Goal: Task Accomplishment & Management: Manage account settings

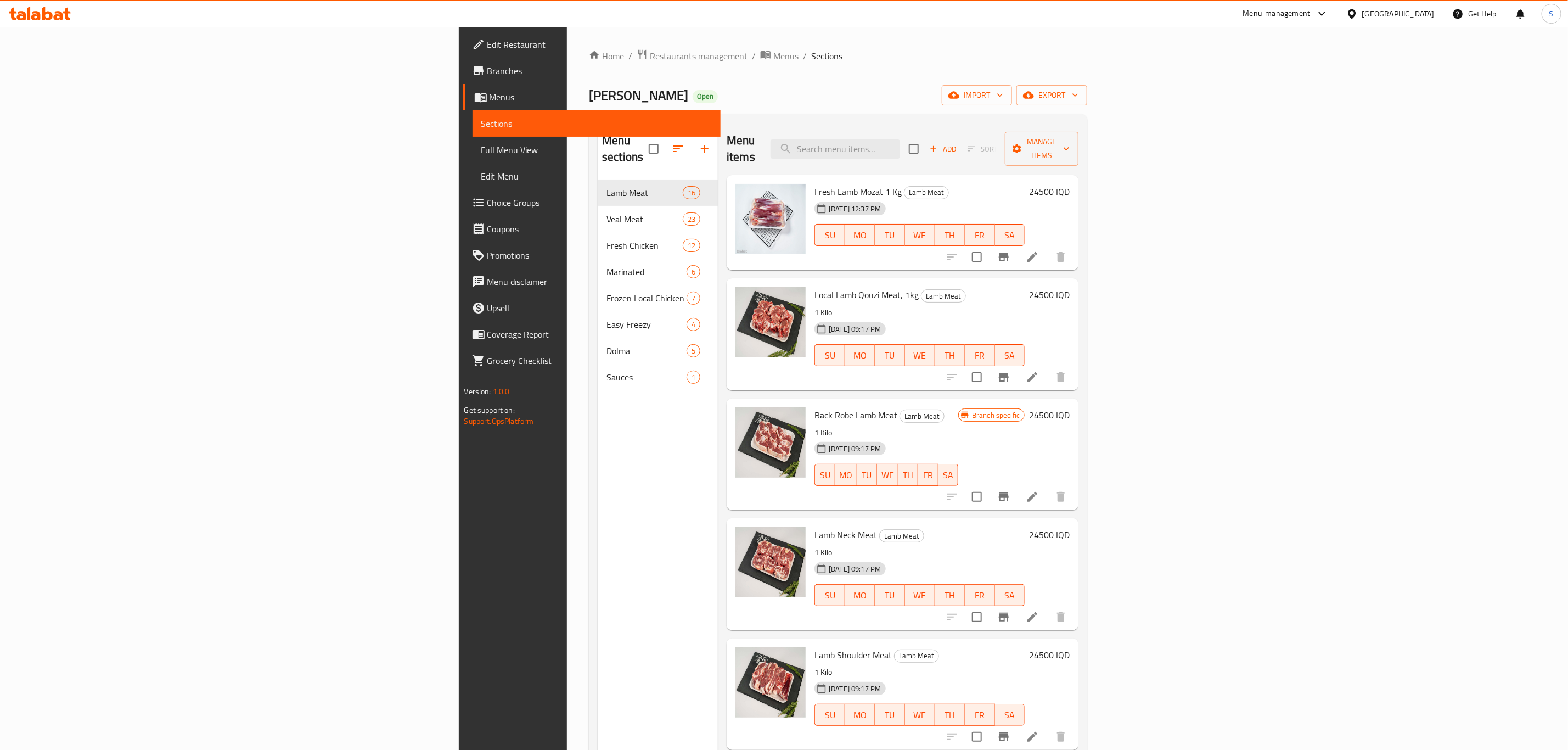
click at [650, 58] on span "Restaurants management" at bounding box center [698, 56] width 98 height 14
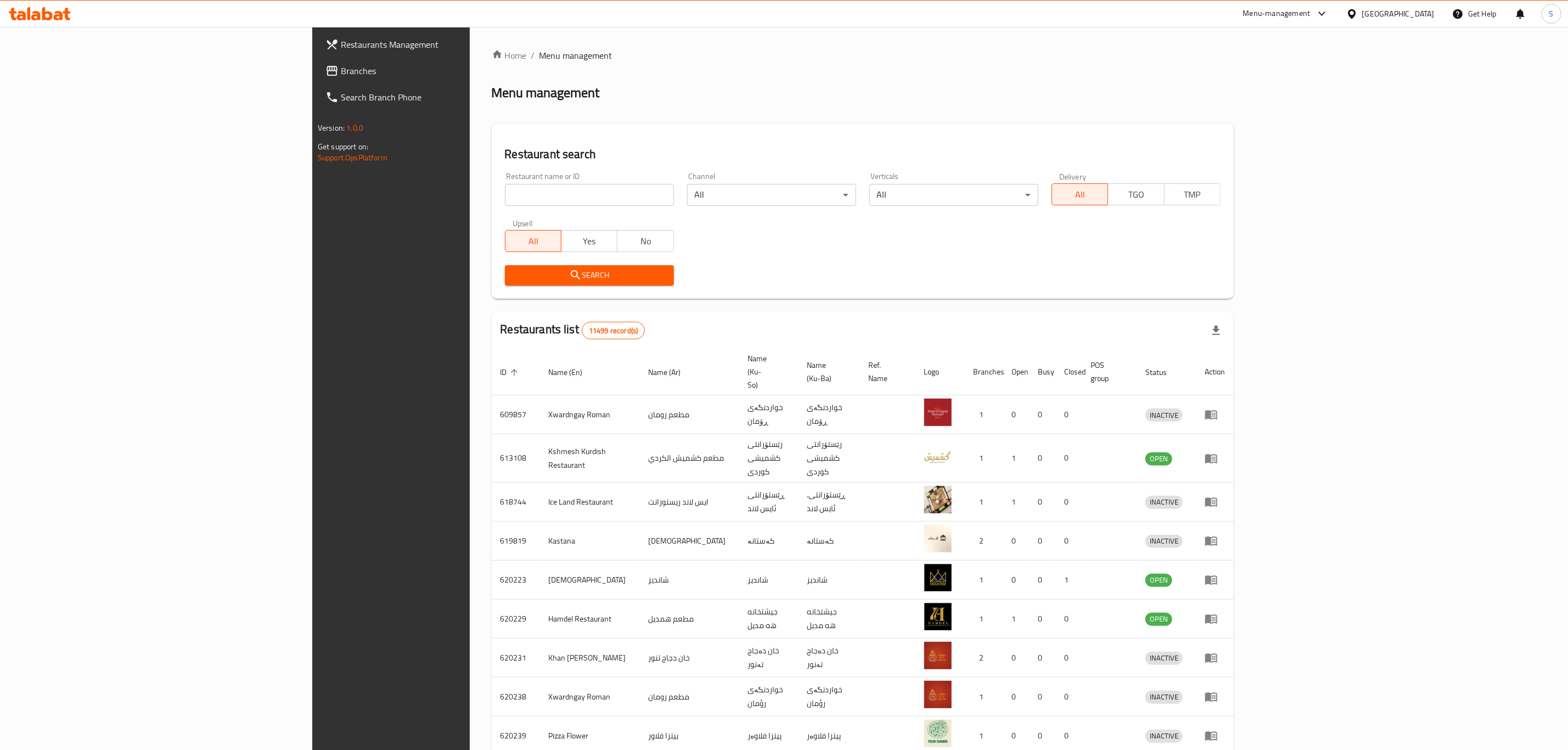
click at [1155, 191] on body "​ Menu-management [GEOGRAPHIC_DATA] Get Help S Restaurants Management Branches …" at bounding box center [784, 389] width 1568 height 723
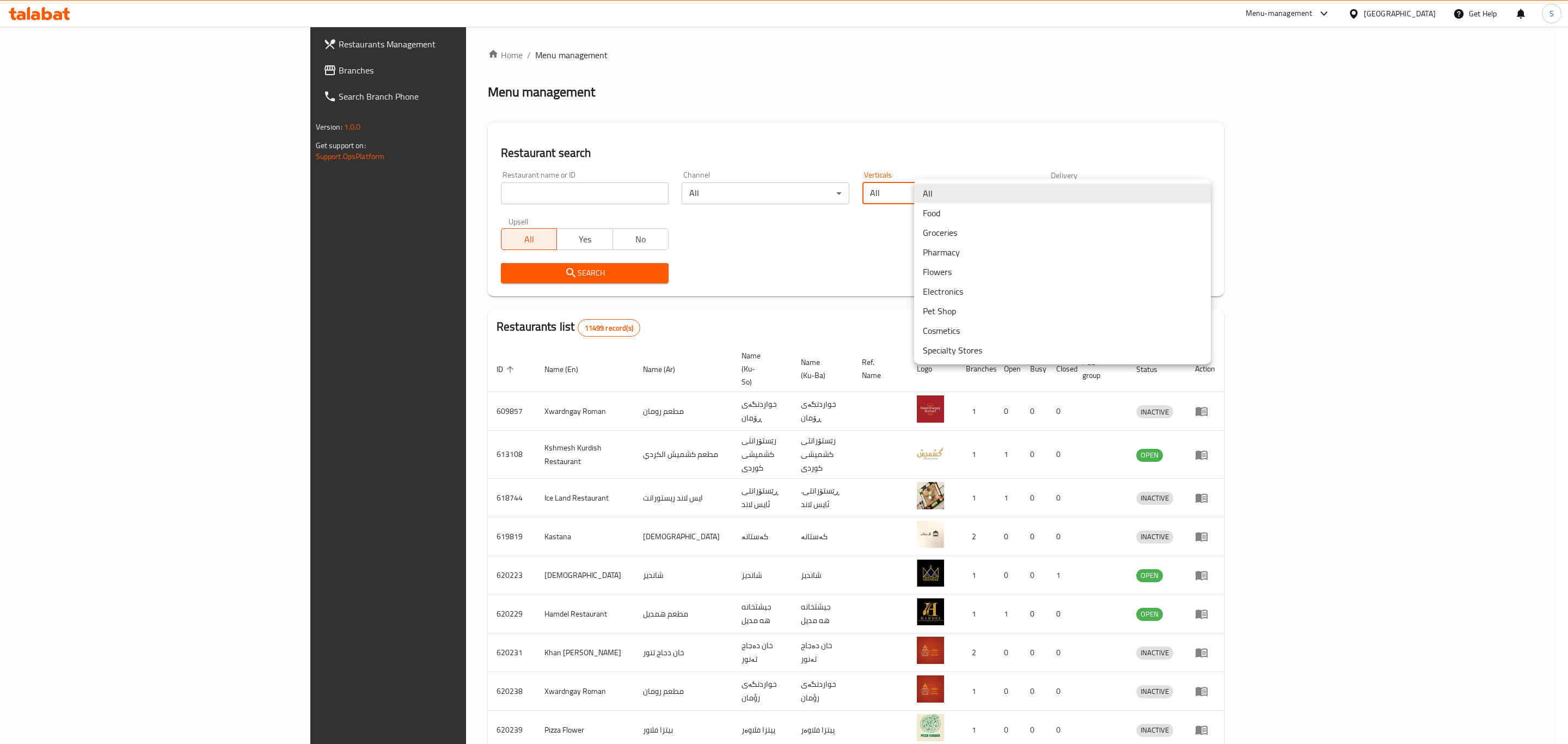
click at [1113, 278] on li "Flowers" at bounding box center [1062, 272] width 297 height 20
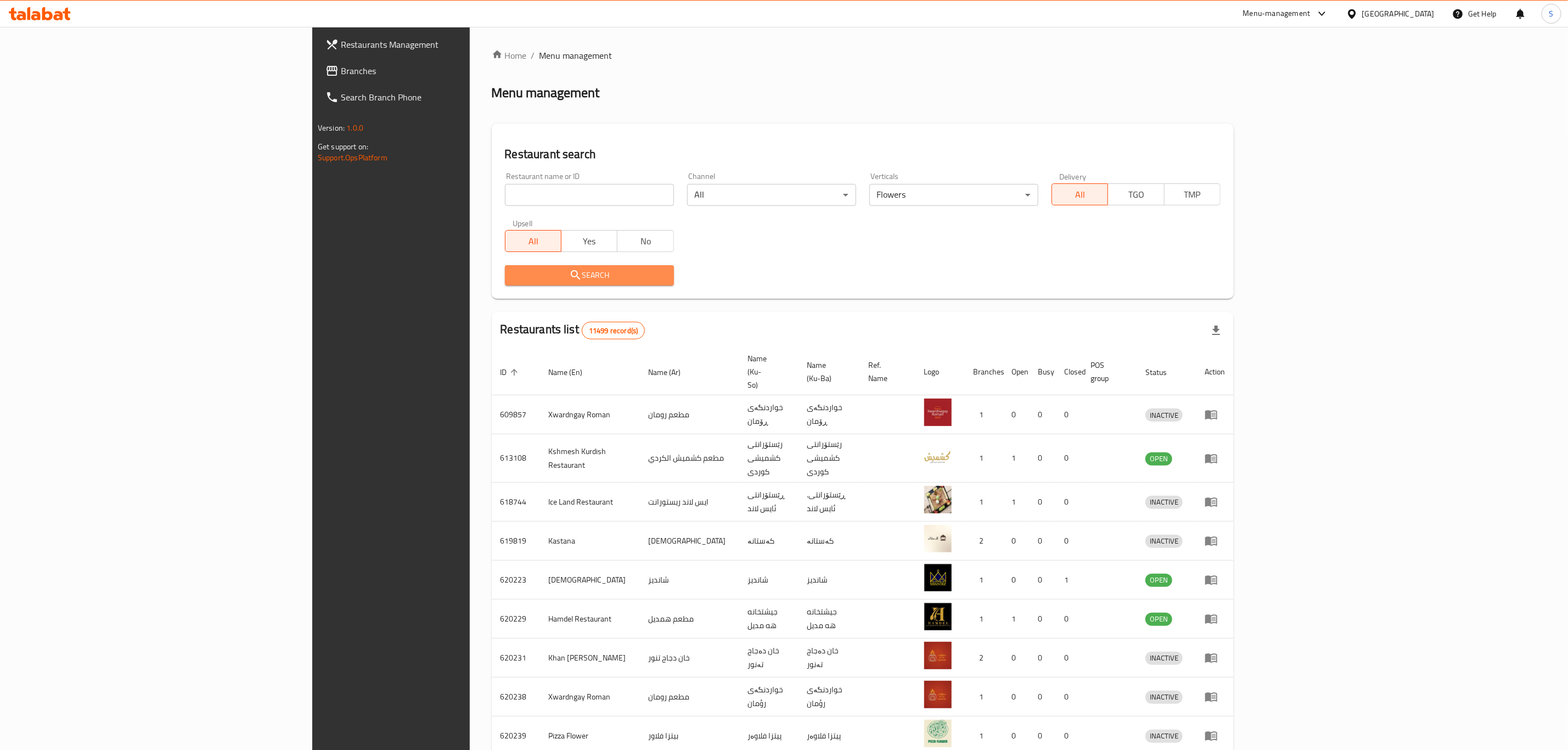
click at [571, 276] on icon "submit" at bounding box center [576, 275] width 10 height 10
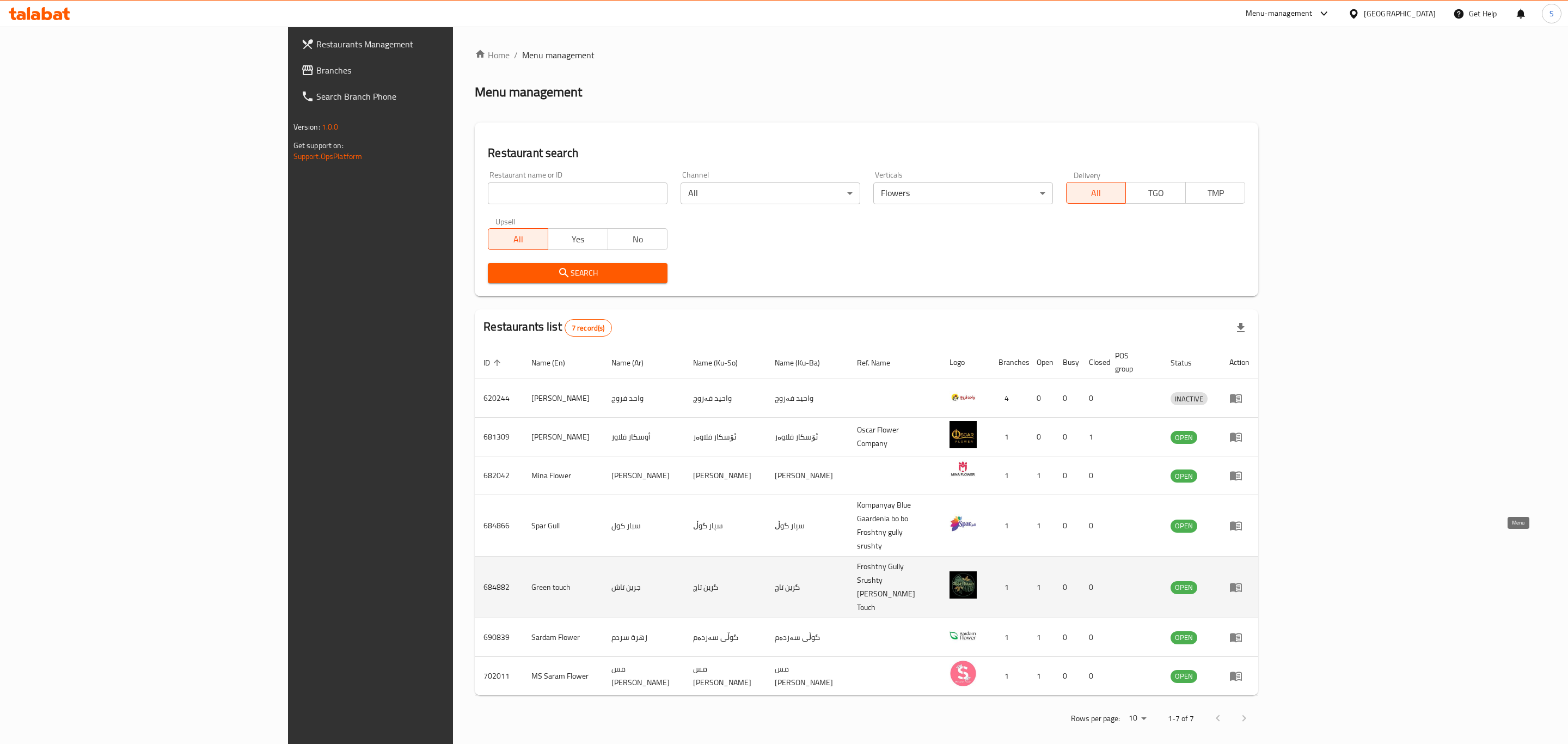
click at [1243, 581] on icon "enhanced table" at bounding box center [1235, 587] width 13 height 13
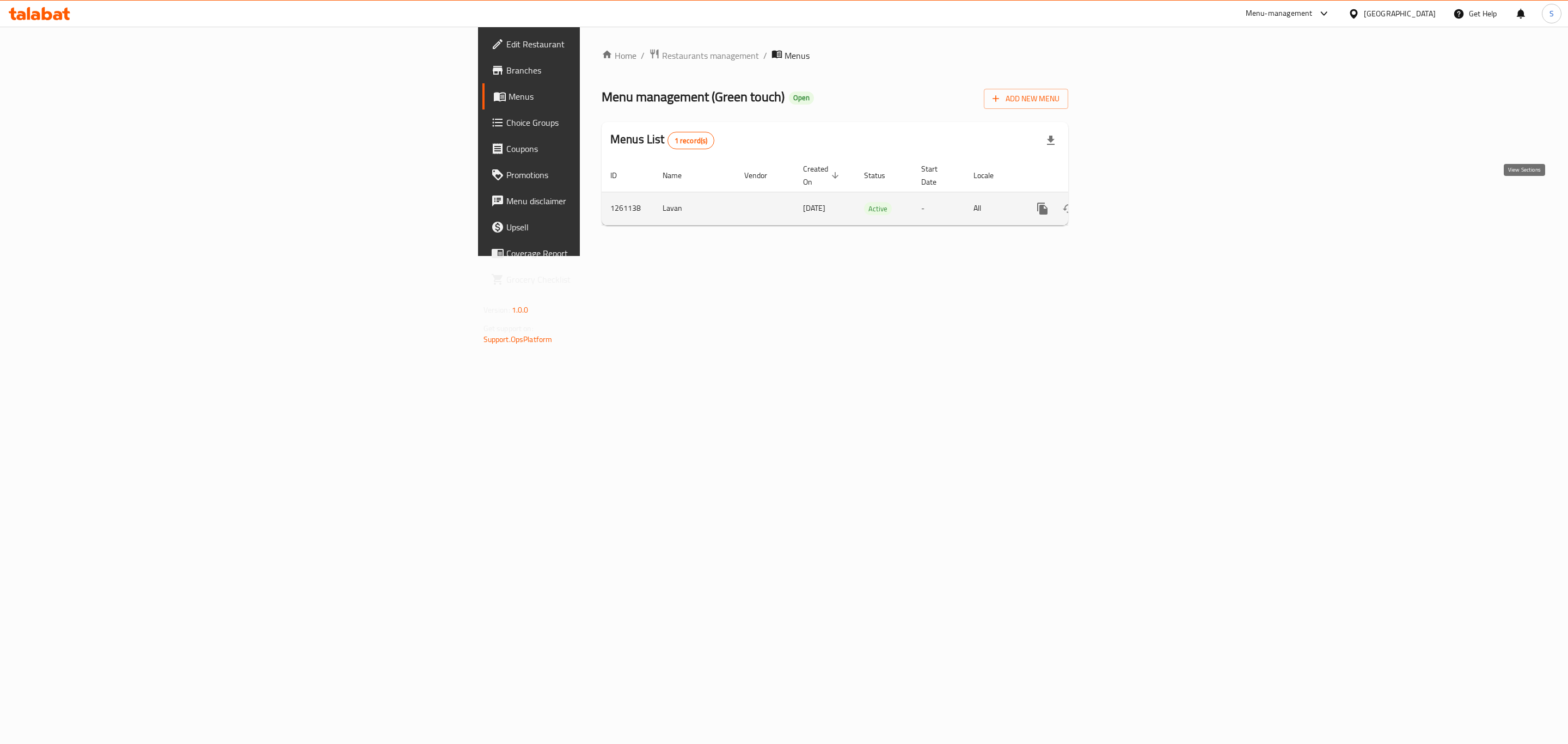
click at [1128, 202] on icon "enhanced table" at bounding box center [1121, 209] width 13 height 13
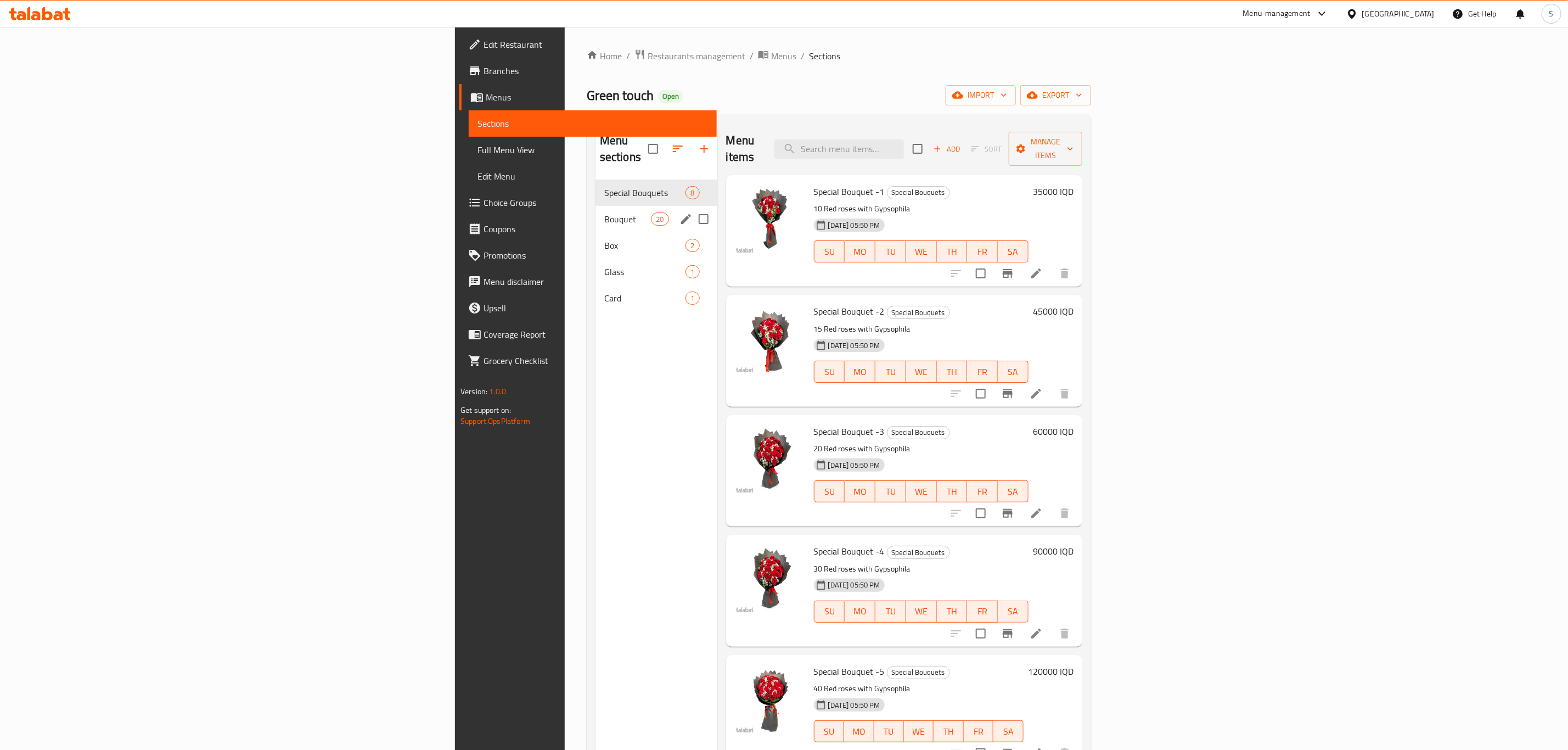
click at [596, 215] on div "Bouquet 20" at bounding box center [656, 218] width 122 height 26
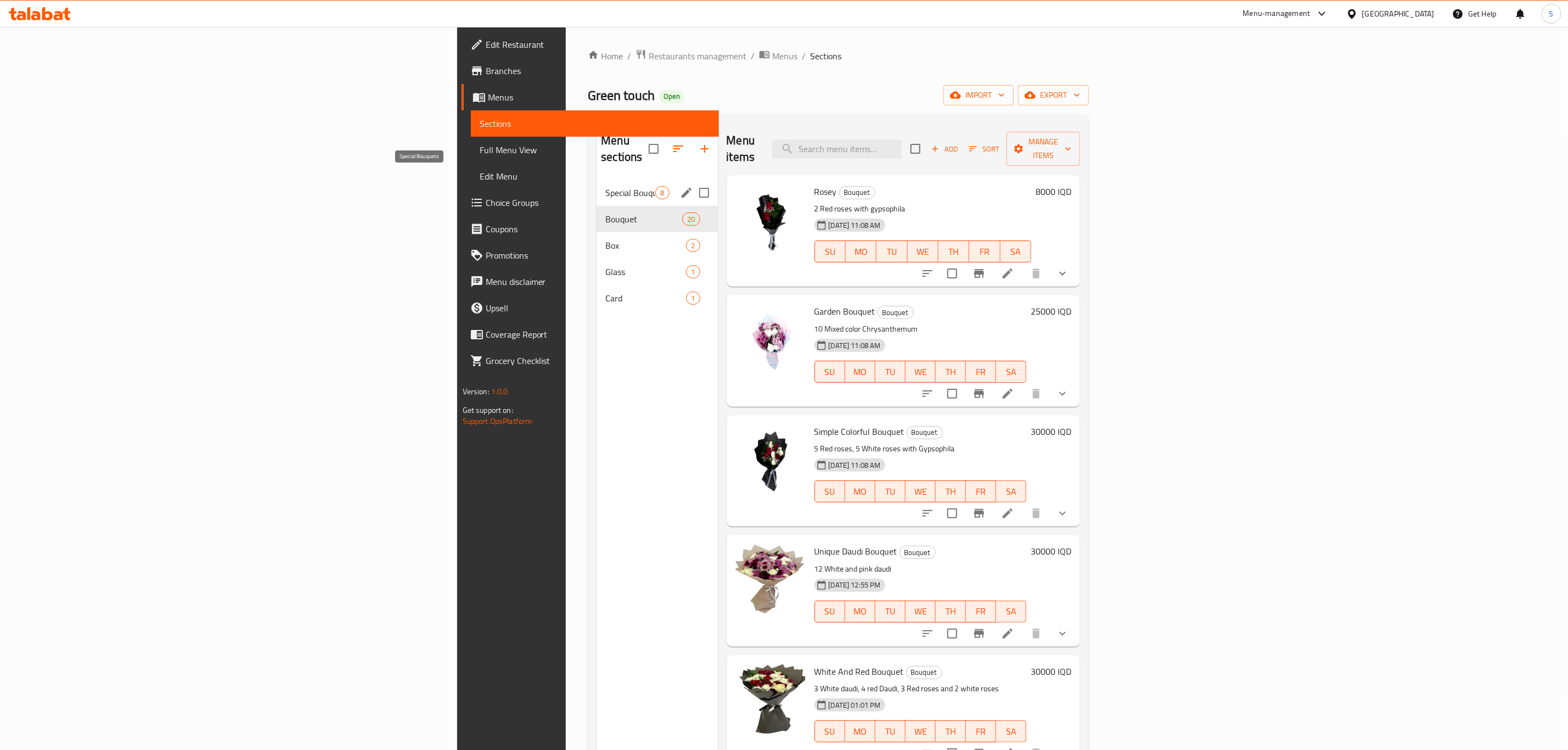
click at [605, 186] on span "Special Bouquets" at bounding box center [630, 193] width 50 height 14
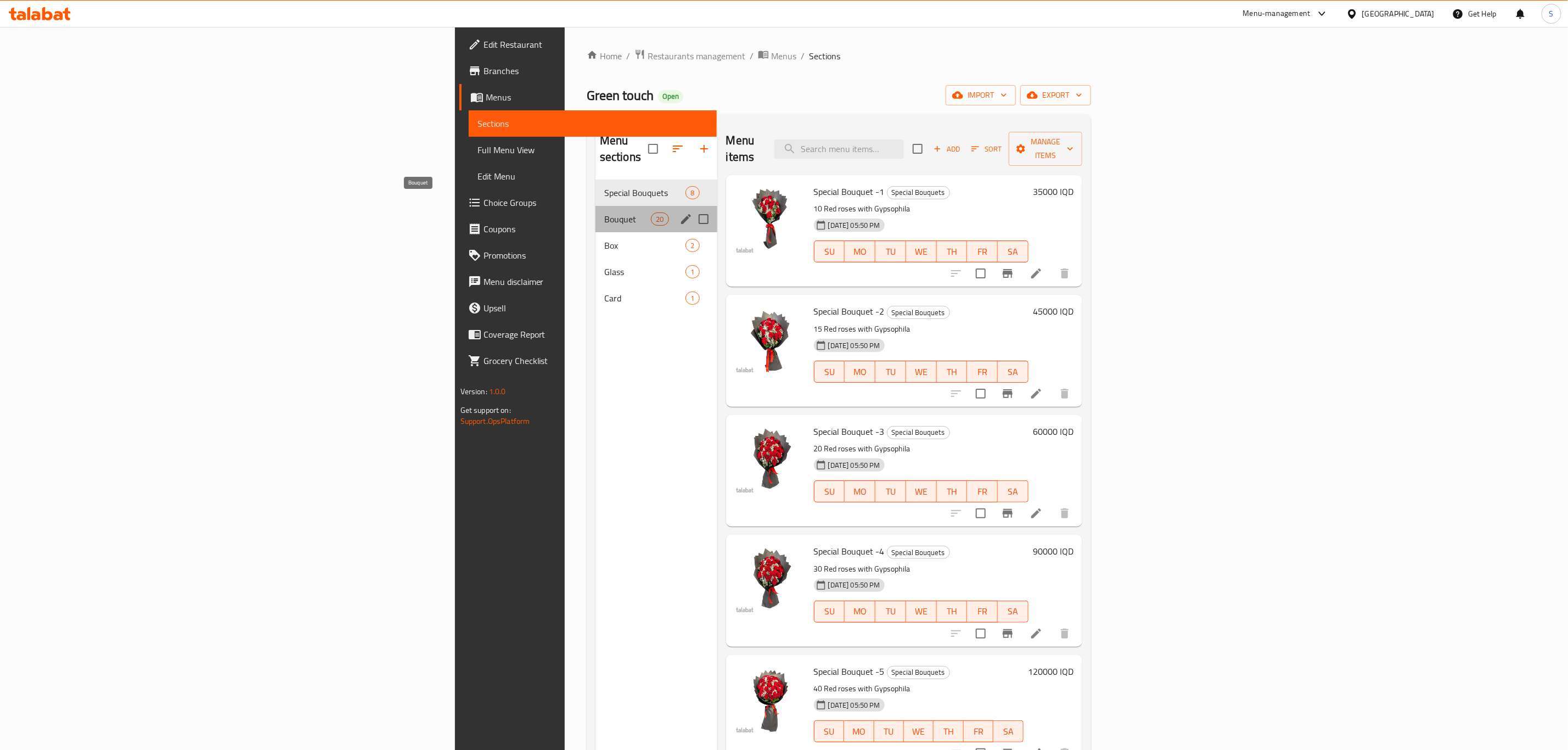
click at [604, 213] on span "Bouquet" at bounding box center [628, 219] width 47 height 14
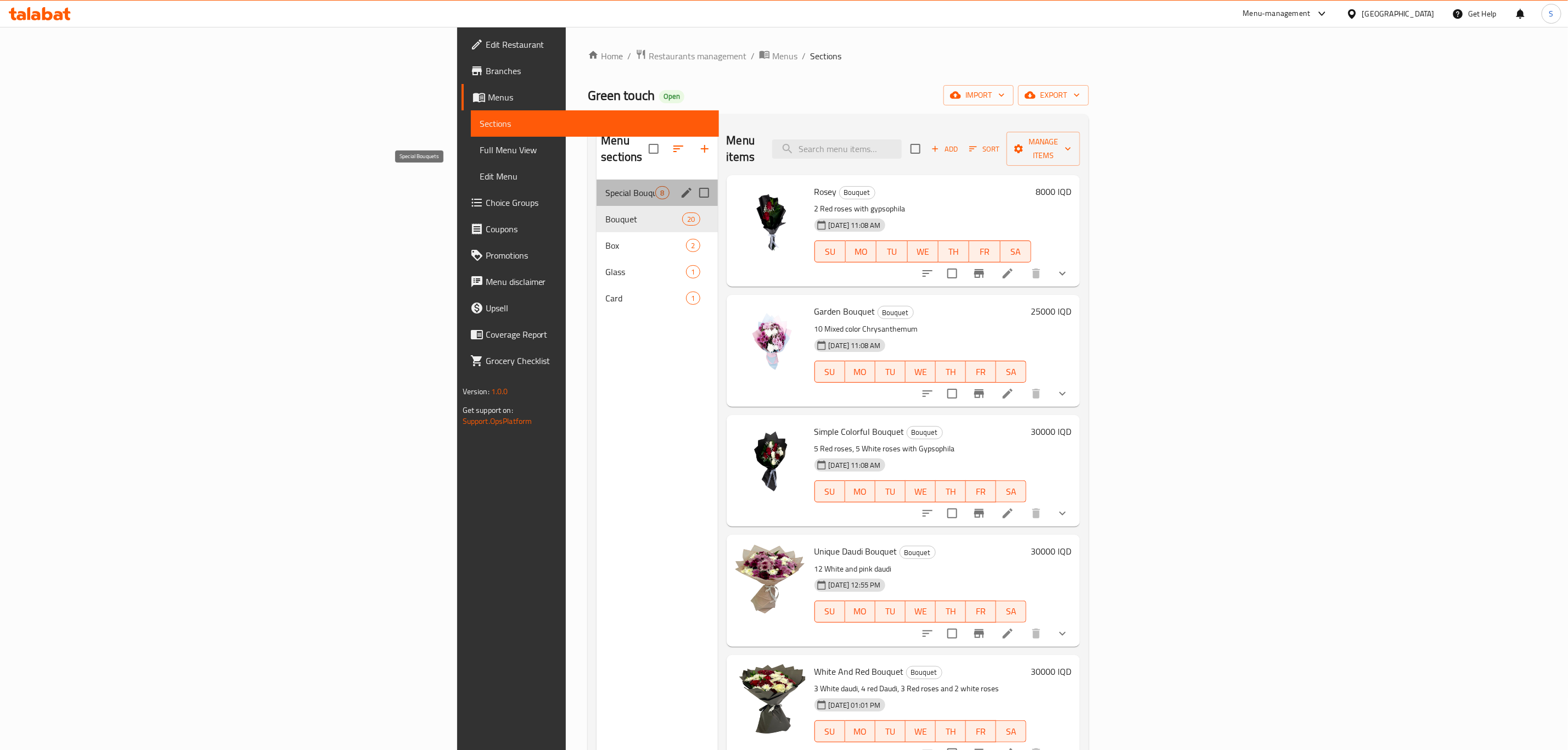
click at [605, 186] on span "Special Bouquets" at bounding box center [630, 193] width 50 height 14
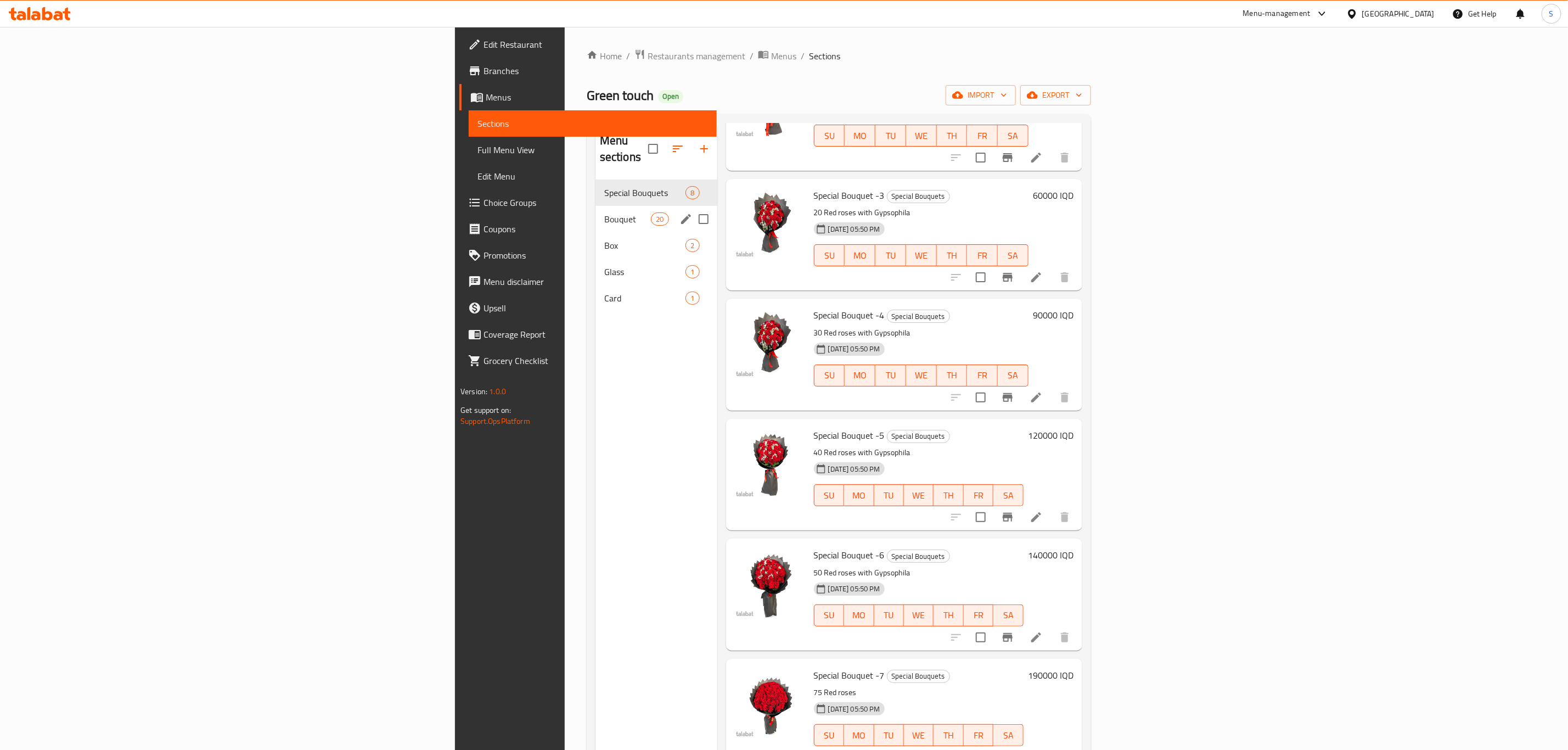
click at [596, 205] on div "Bouquet 20" at bounding box center [656, 218] width 122 height 26
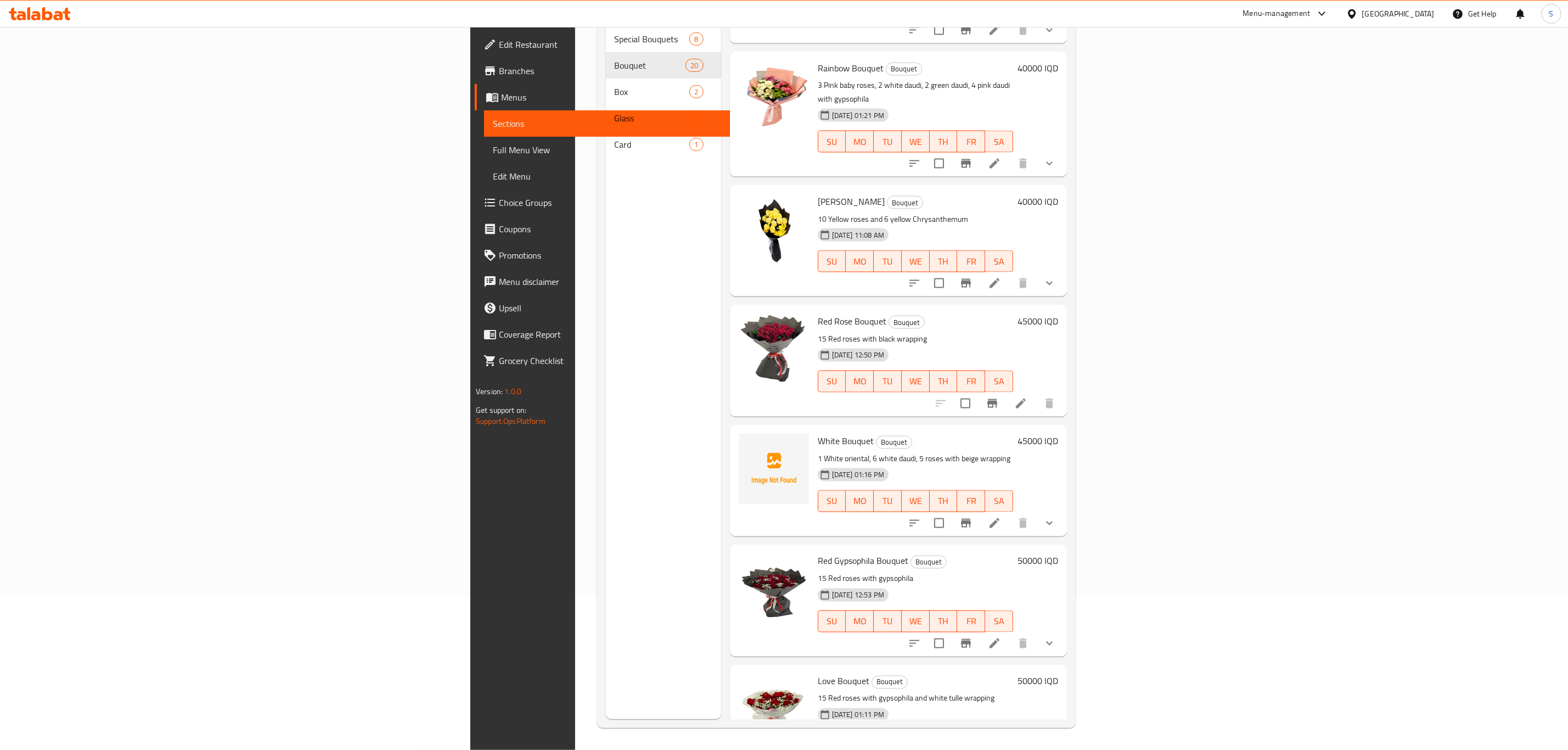
scroll to position [1182, 0]
click at [977, 393] on input "checkbox" at bounding box center [965, 404] width 23 height 23
checkbox input "true"
click at [951, 632] on input "checkbox" at bounding box center [939, 643] width 23 height 23
checkbox input "true"
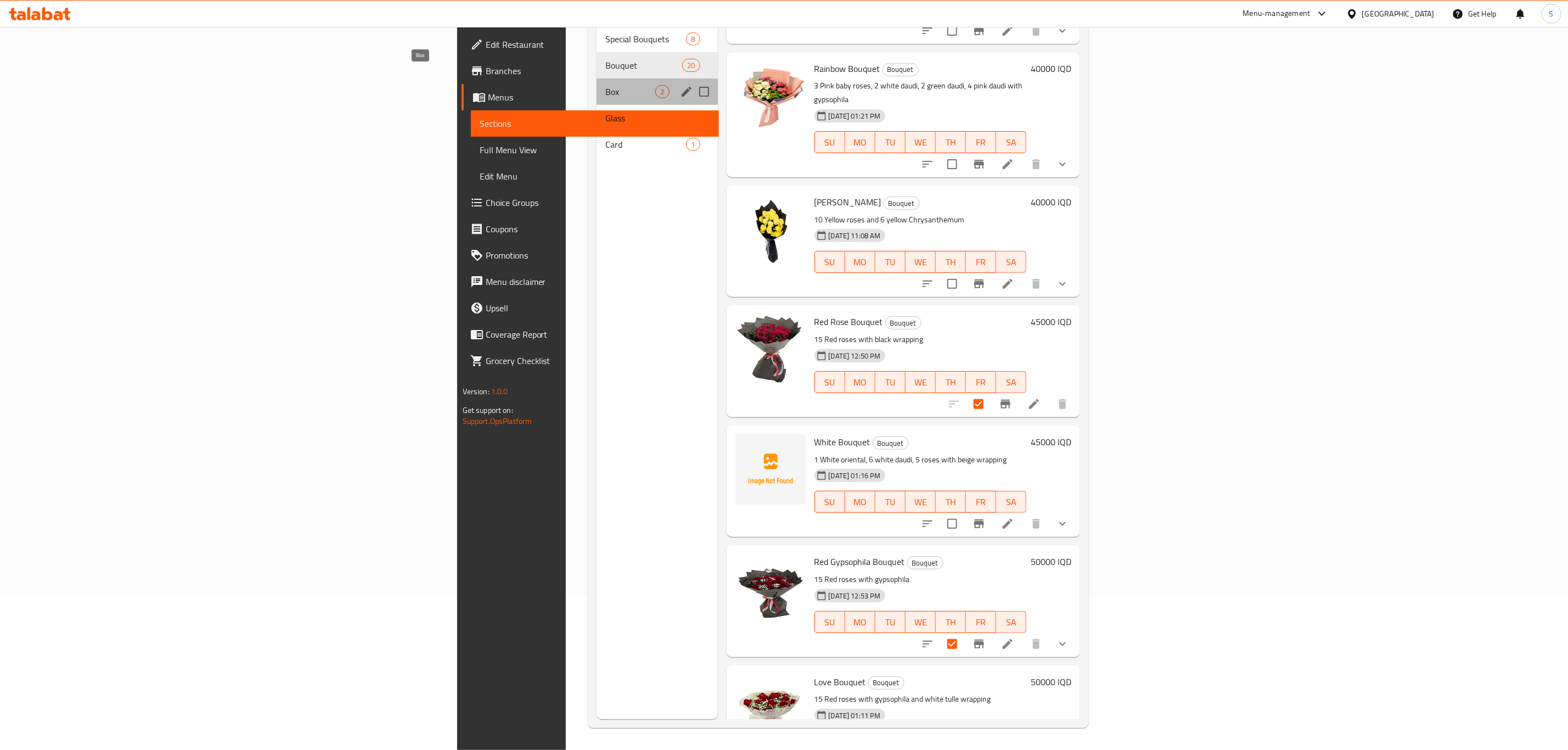
click at [605, 85] on span "Box" at bounding box center [630, 92] width 50 height 14
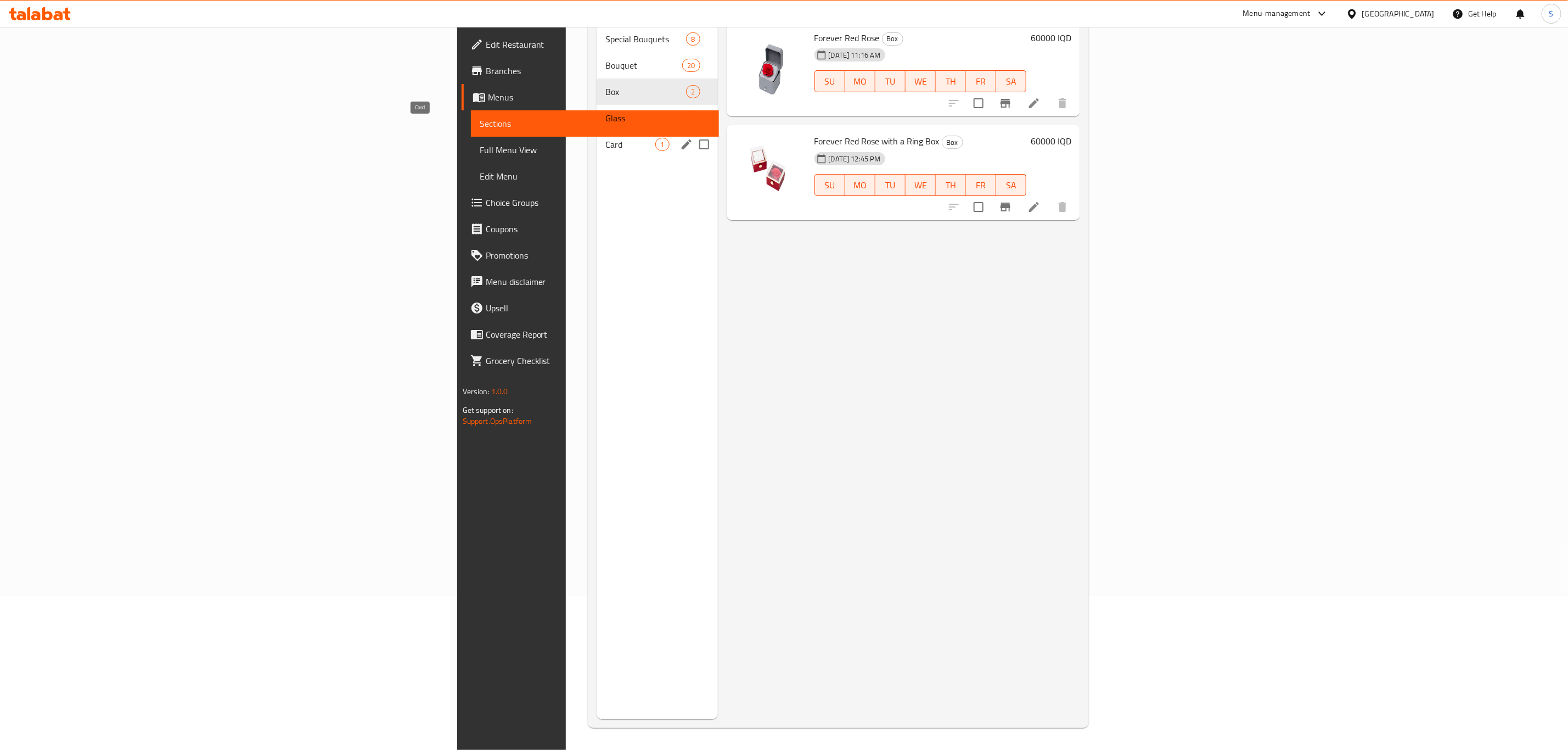
click at [605, 138] on span "Card" at bounding box center [630, 144] width 50 height 14
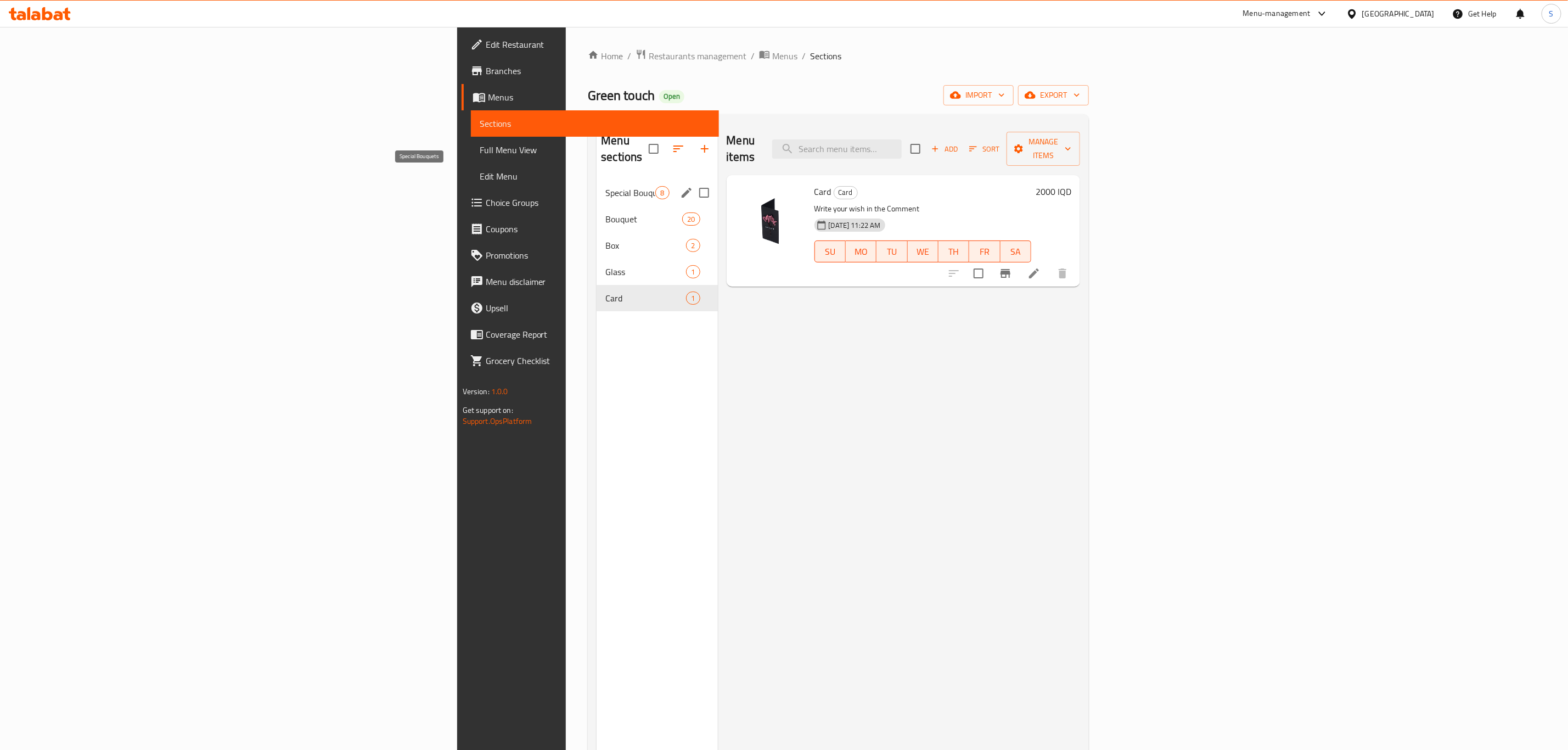
click at [605, 186] on span "Special Bouquets" at bounding box center [630, 193] width 50 height 14
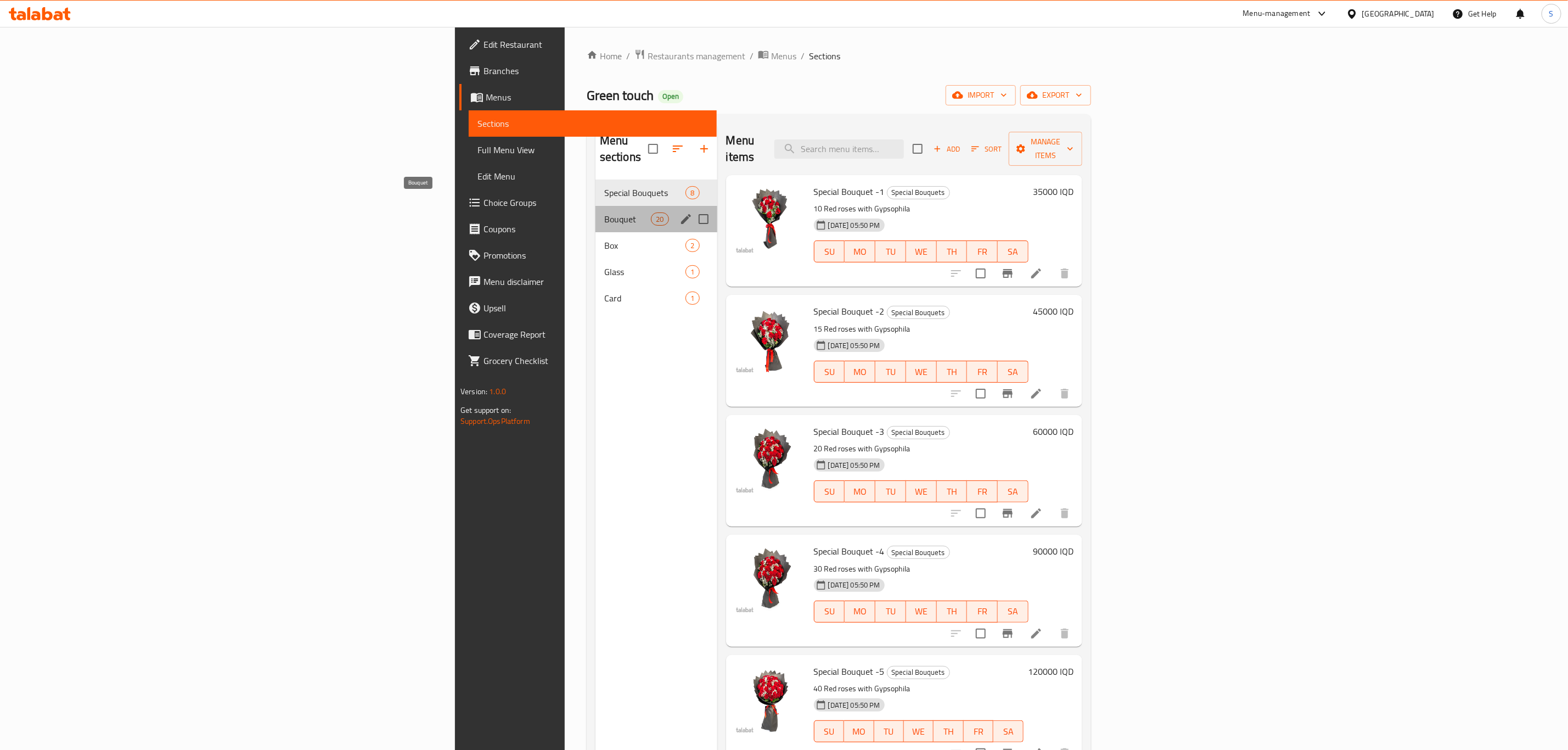
click at [604, 213] on span "Bouquet" at bounding box center [628, 219] width 47 height 14
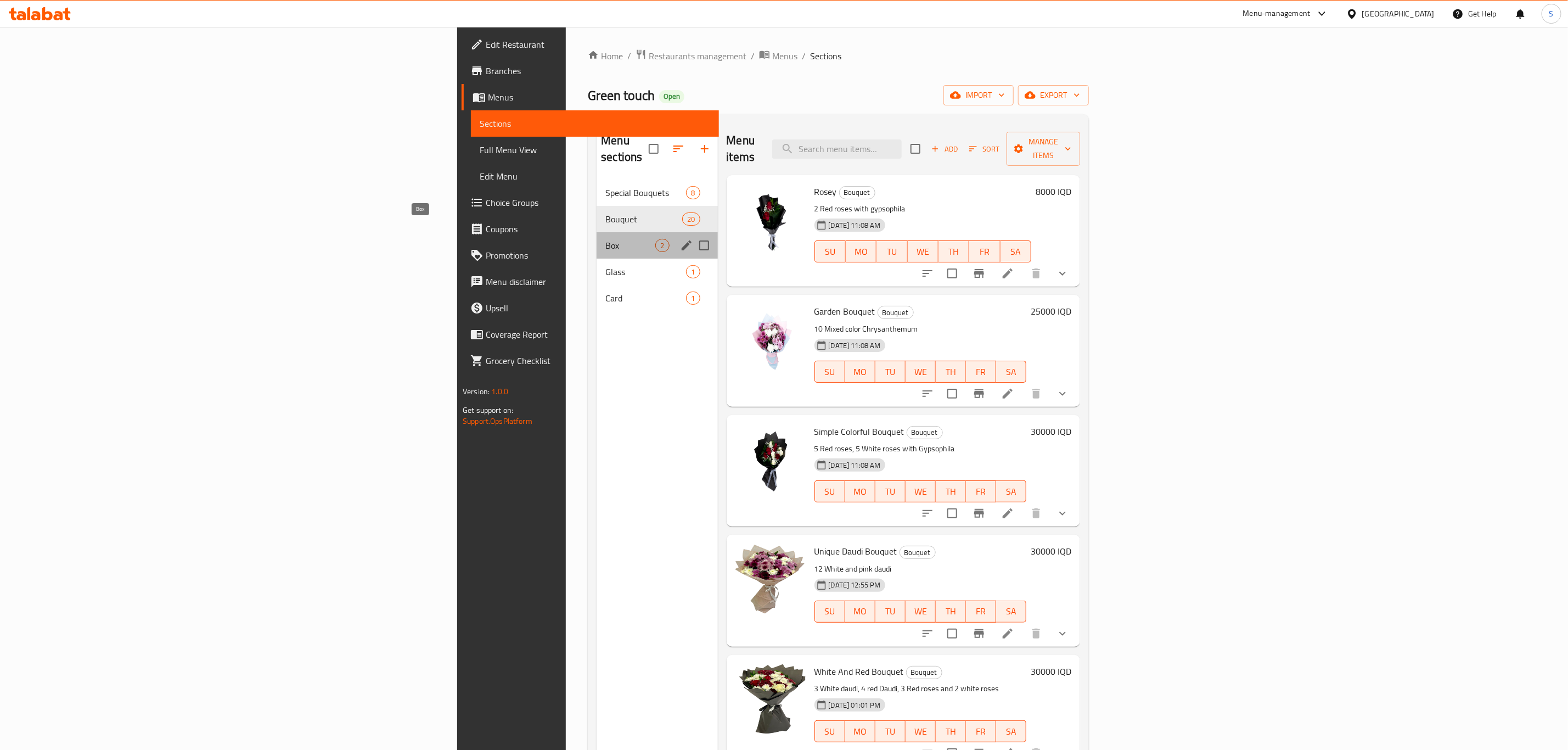
click at [605, 239] on span "Box" at bounding box center [630, 245] width 50 height 14
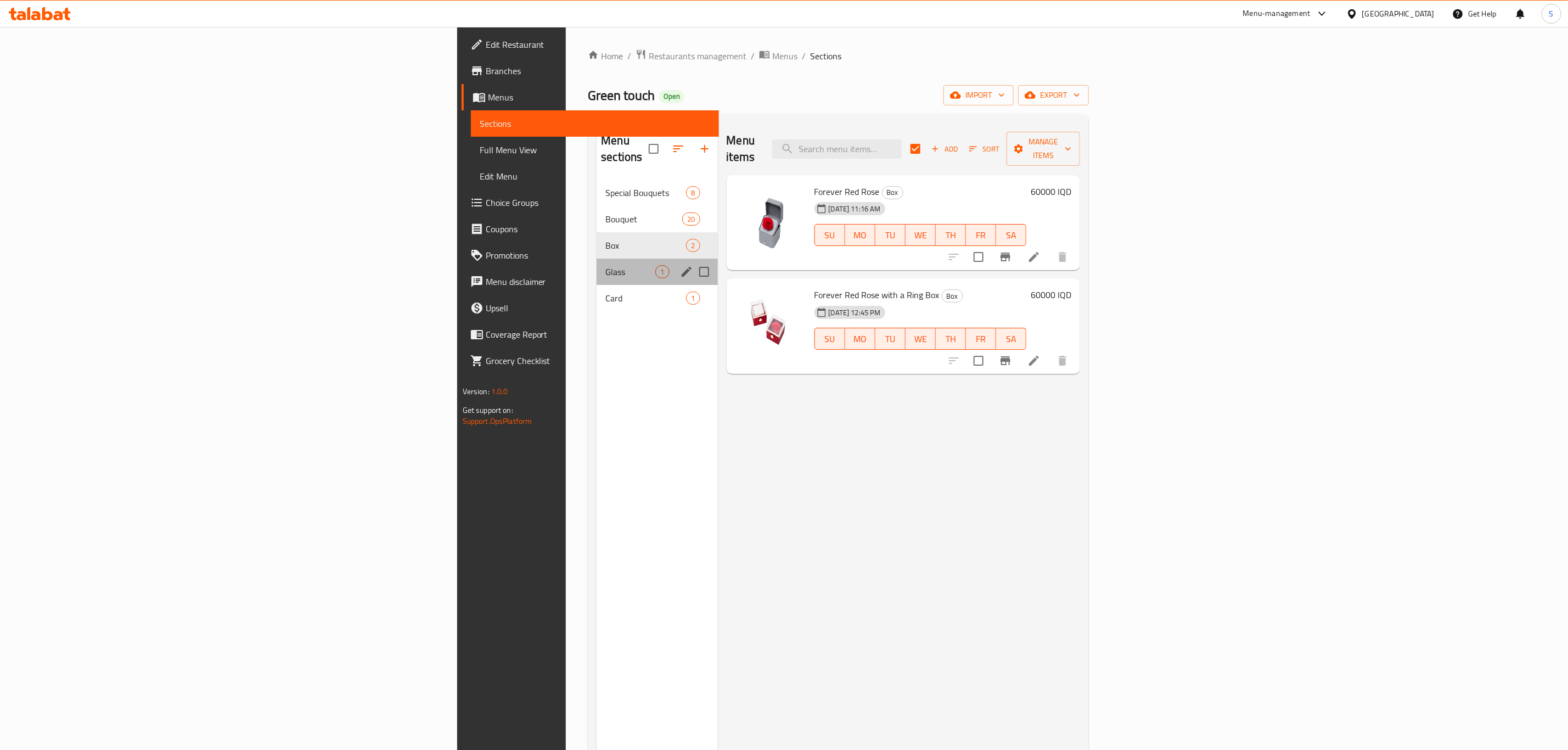
click at [596, 259] on div "Glass 1" at bounding box center [657, 271] width 121 height 26
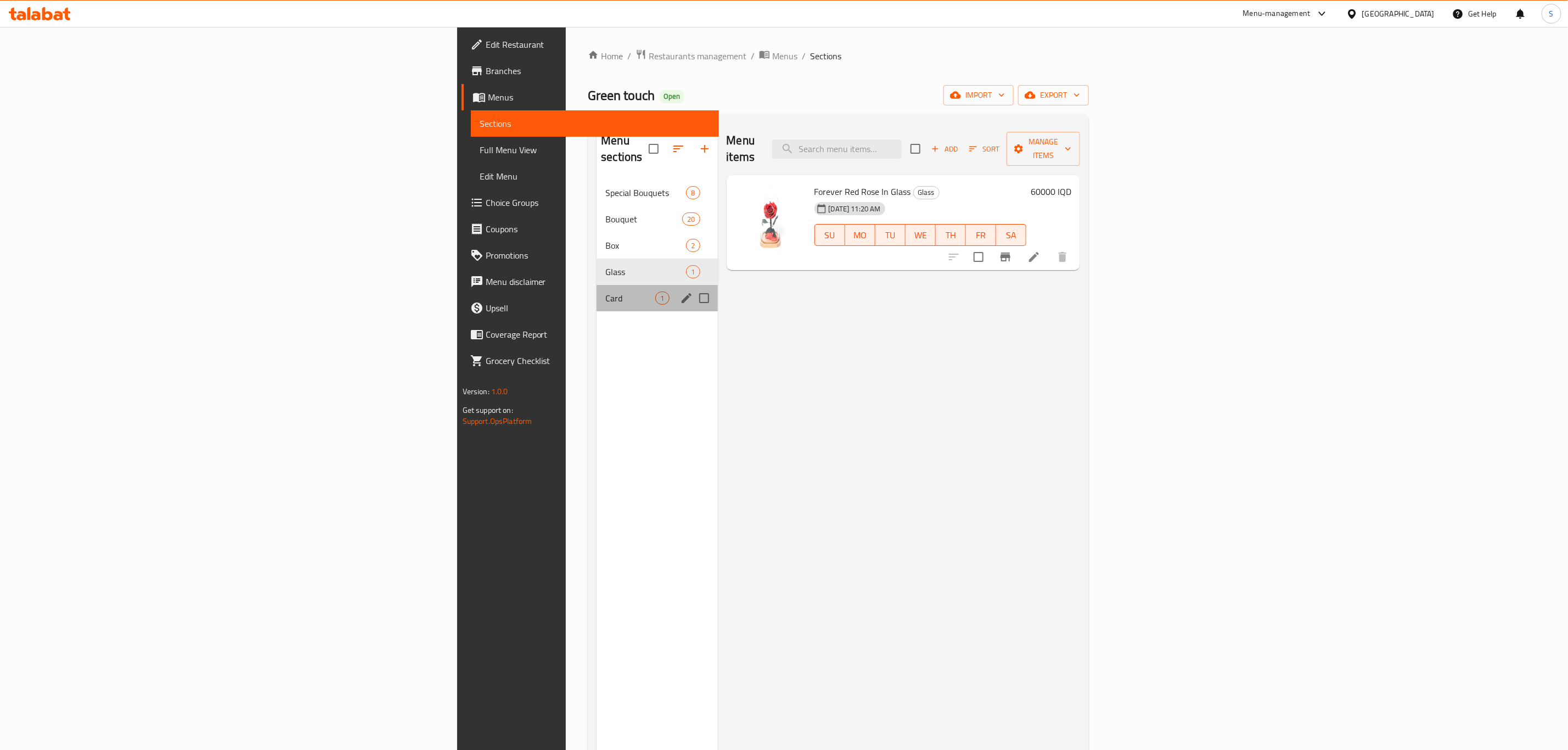
click at [596, 285] on div "Card 1" at bounding box center [657, 298] width 121 height 26
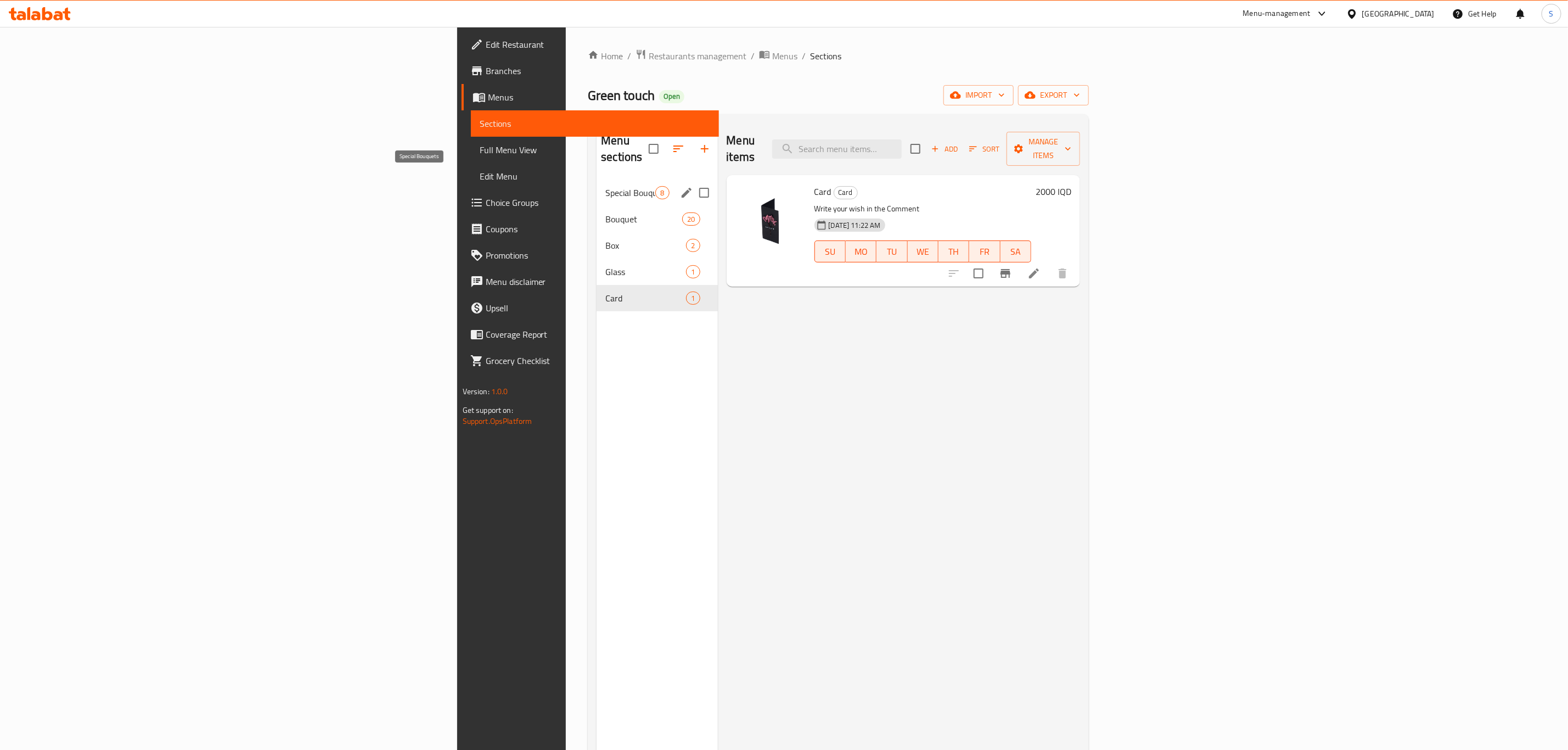
click at [605, 186] on span "Special Bouquets" at bounding box center [630, 193] width 50 height 14
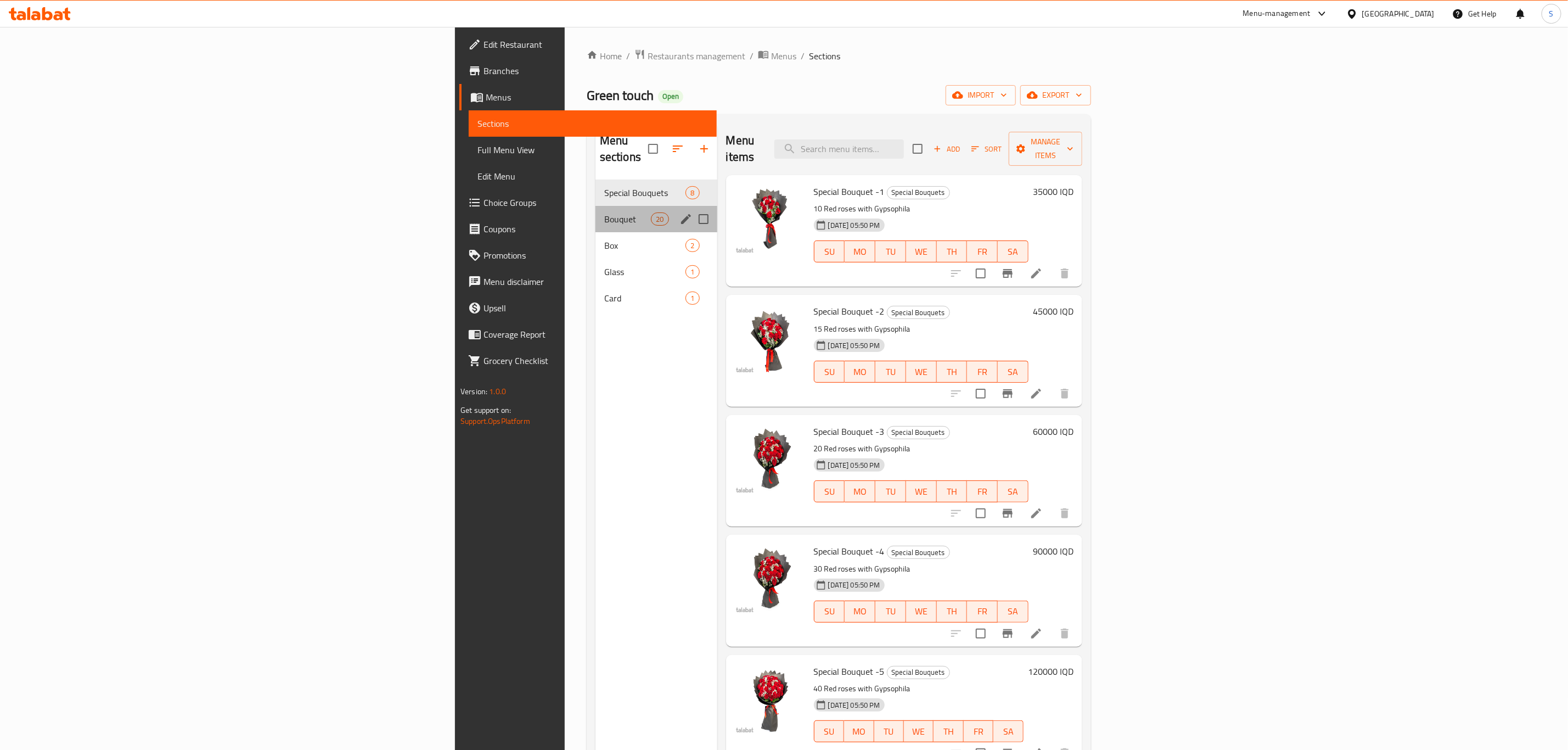
click at [596, 209] on div "Bouquet 20" at bounding box center [656, 218] width 122 height 26
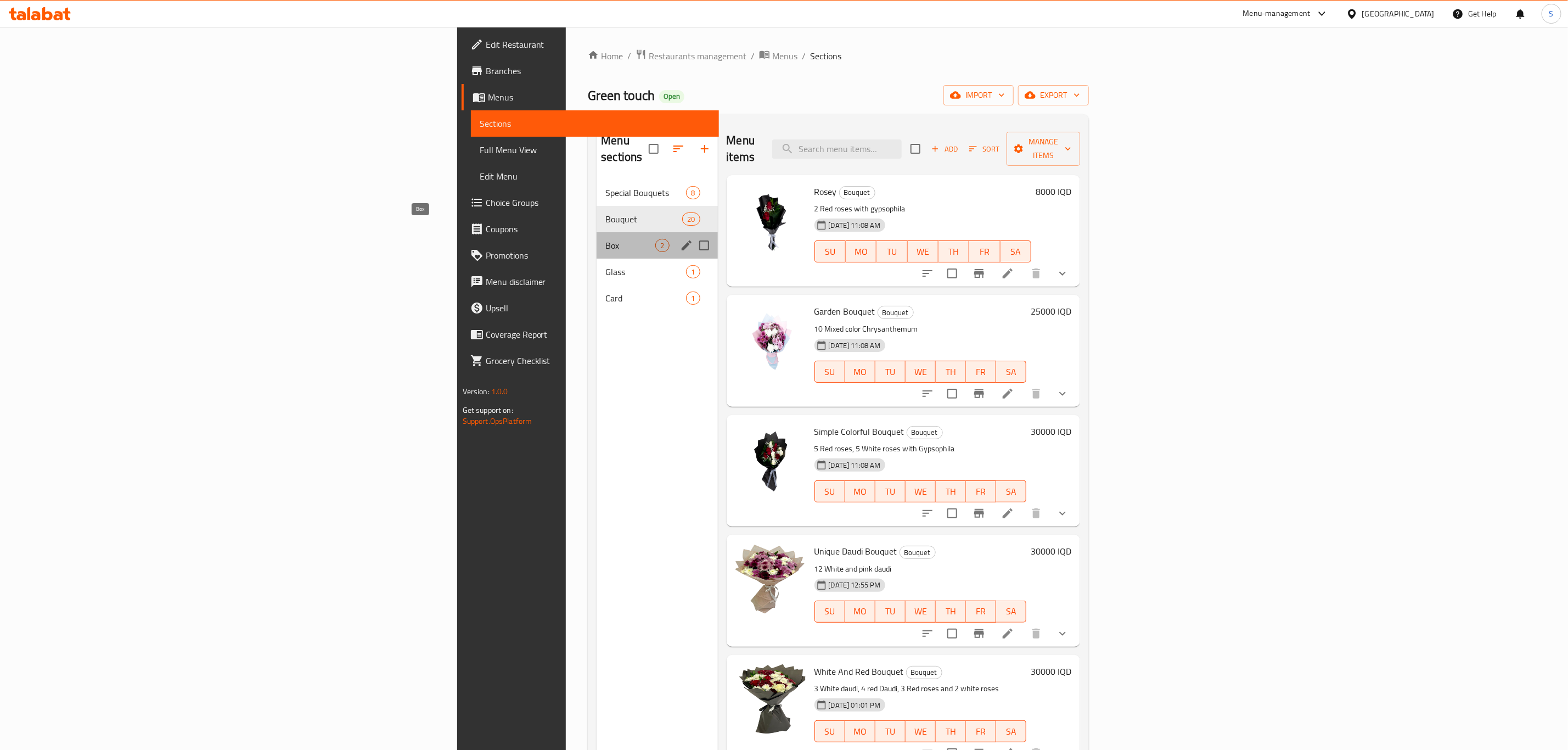
click at [605, 239] on span "Box" at bounding box center [630, 245] width 50 height 14
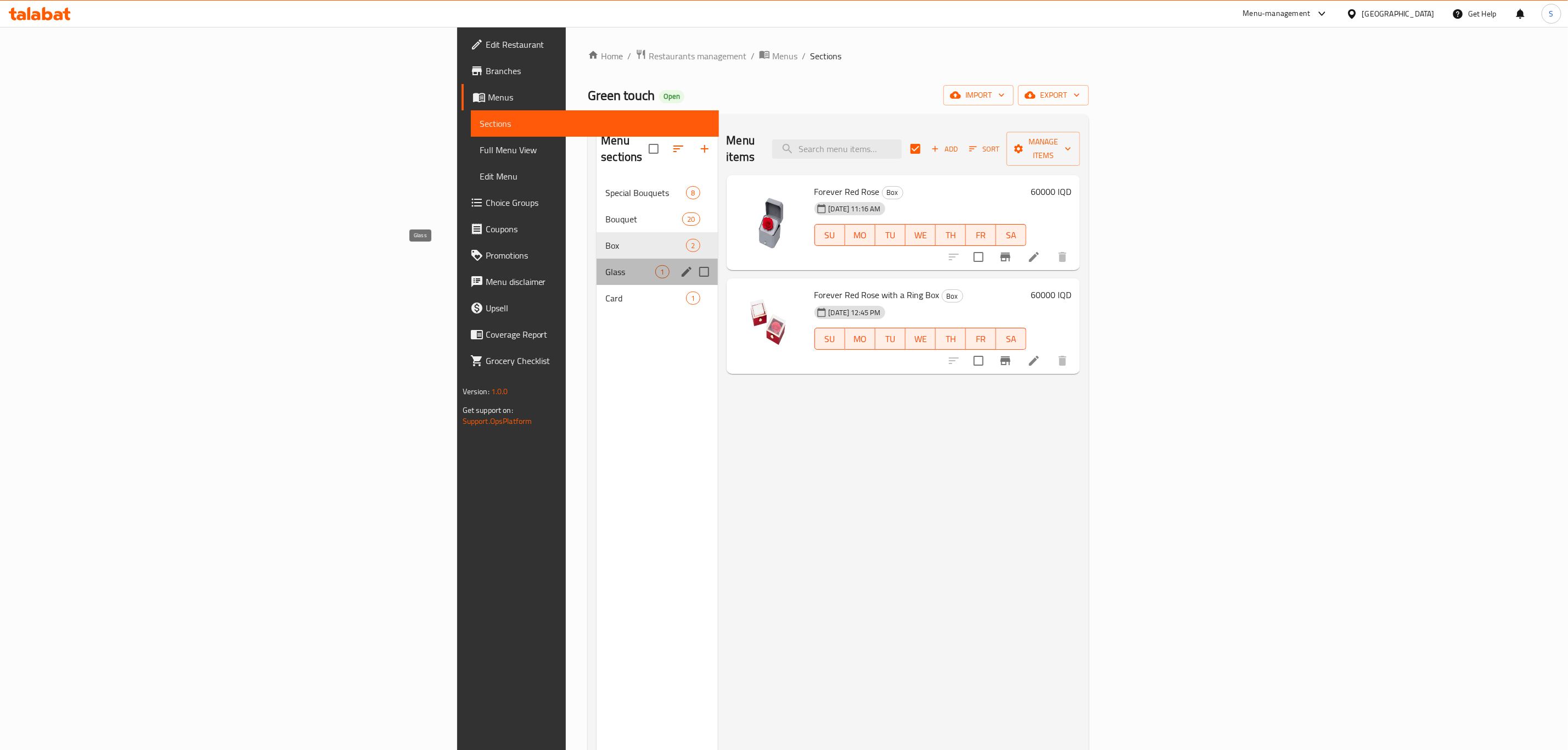
click at [605, 265] on span "Glass" at bounding box center [630, 271] width 50 height 14
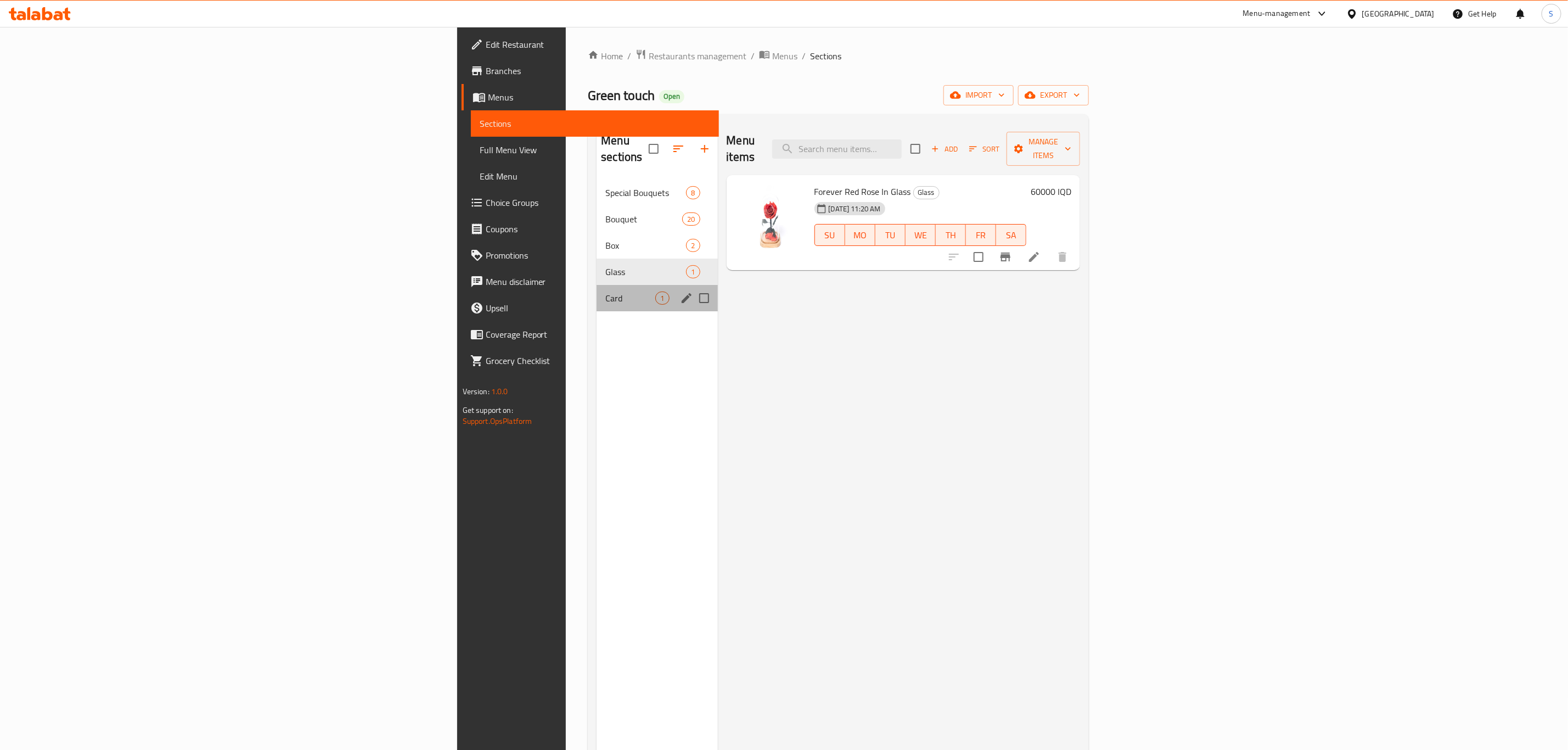
click at [596, 290] on div "Card 1" at bounding box center [657, 298] width 121 height 26
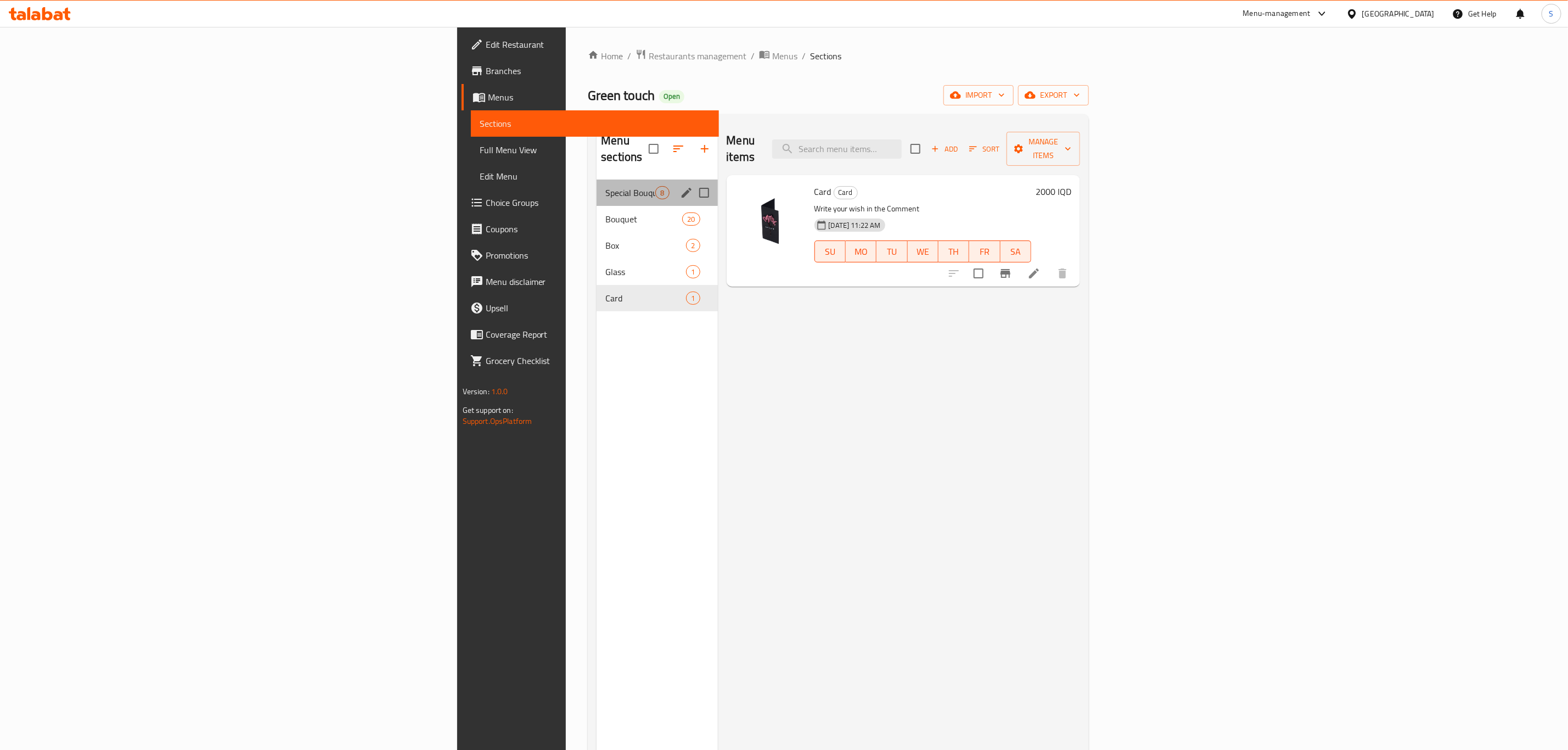
click at [596, 185] on div "Special Bouquets 8" at bounding box center [657, 192] width 121 height 26
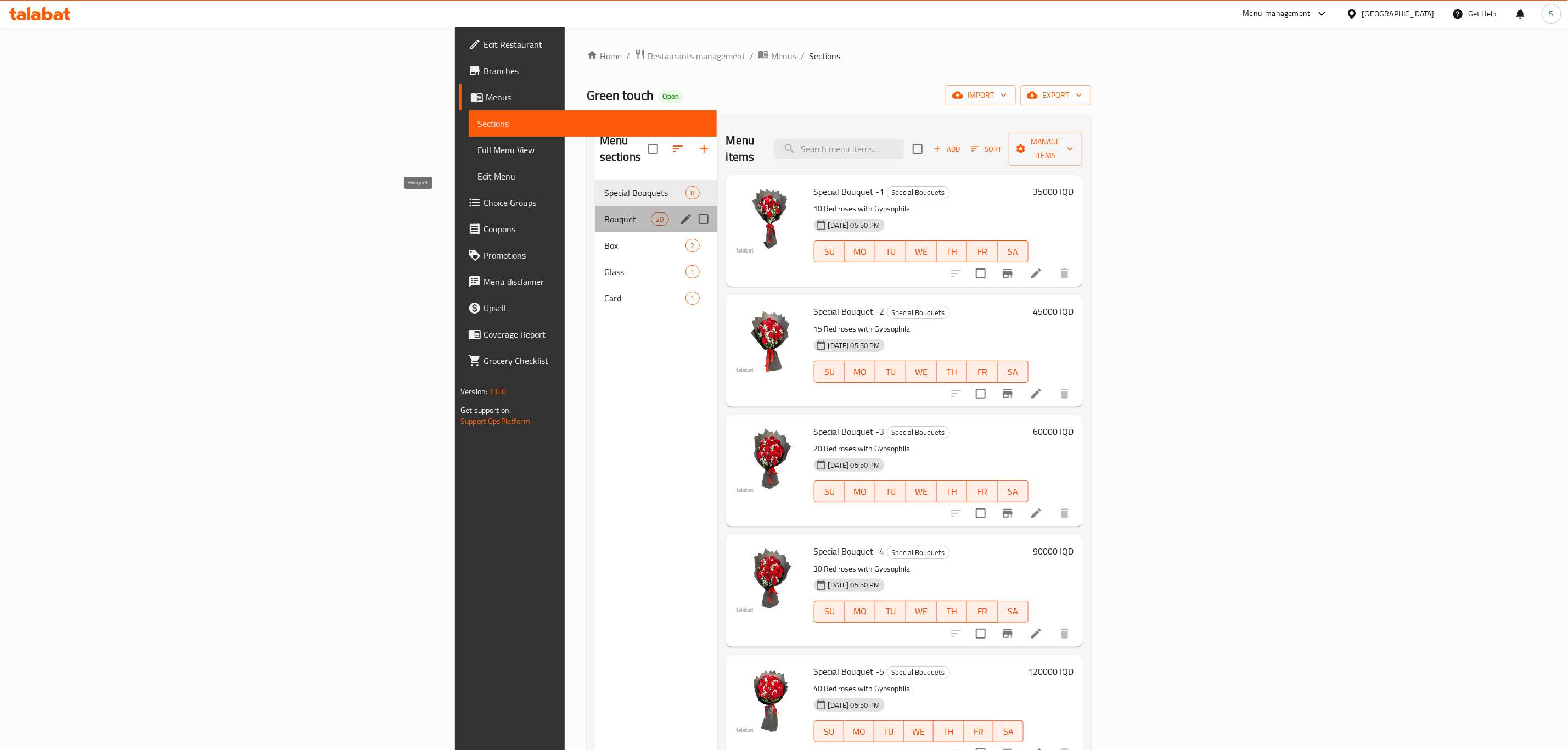
click at [604, 213] on span "Bouquet" at bounding box center [628, 219] width 47 height 14
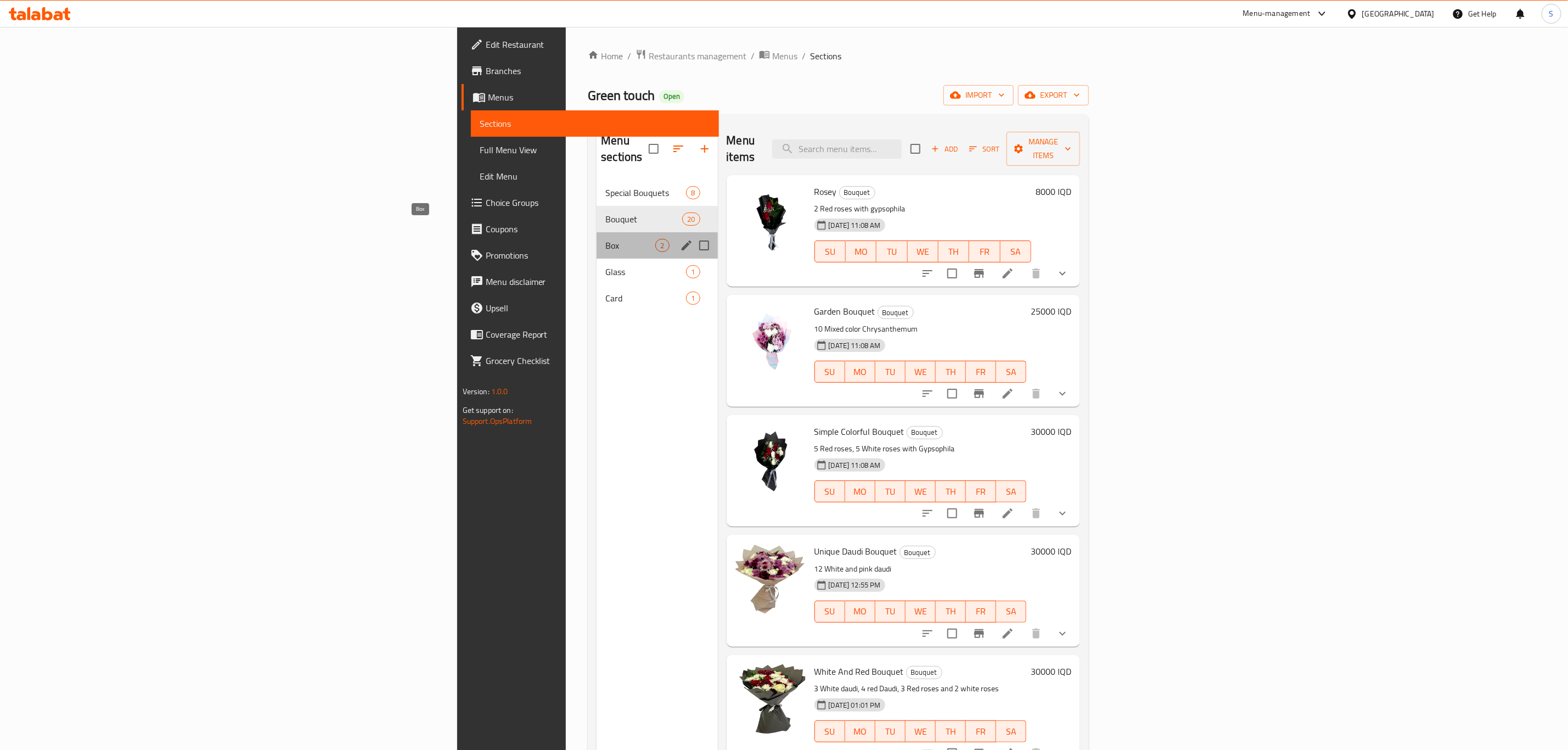
click at [605, 239] on span "Box" at bounding box center [630, 245] width 50 height 14
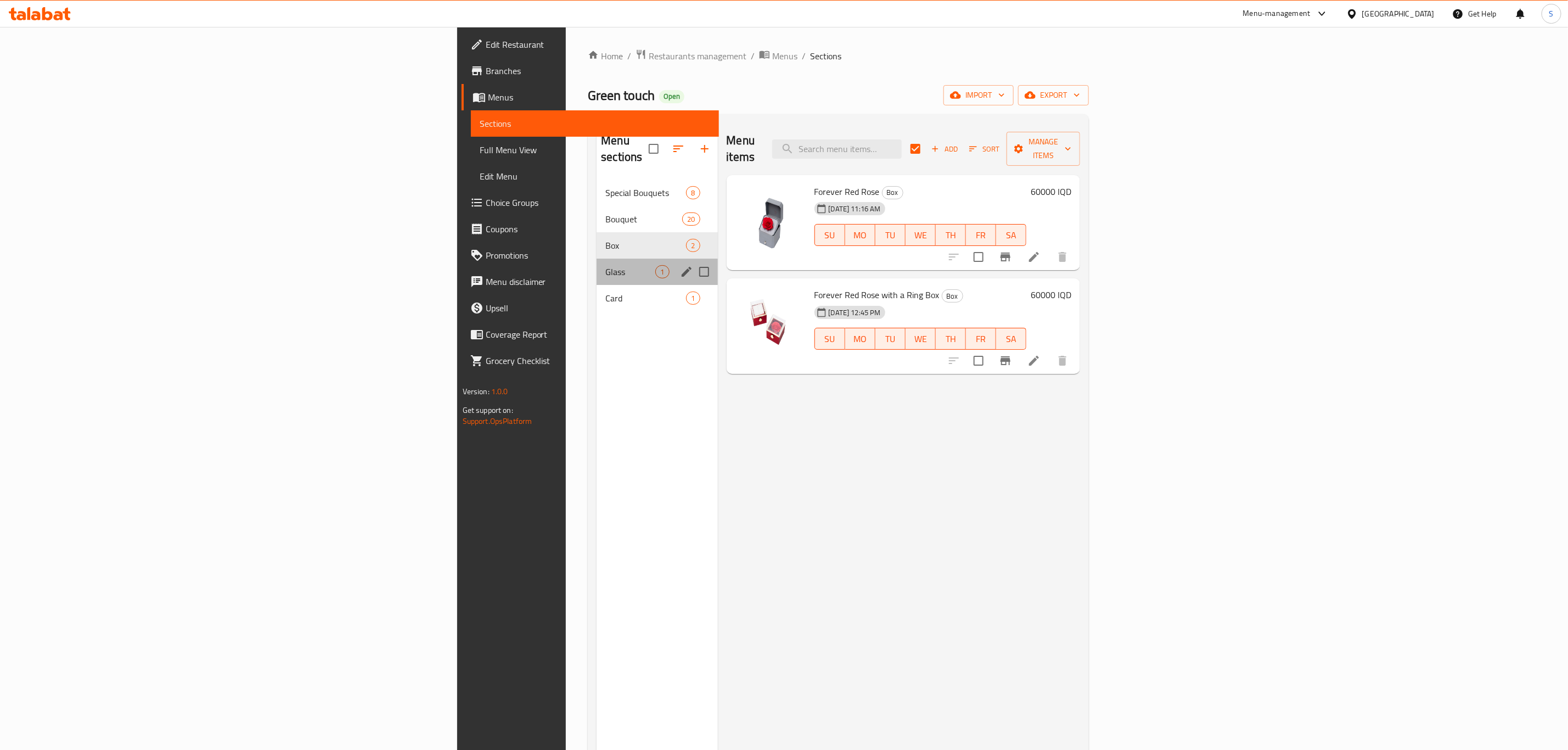
click at [596, 265] on div "Glass 1" at bounding box center [657, 271] width 121 height 26
checkbox input "false"
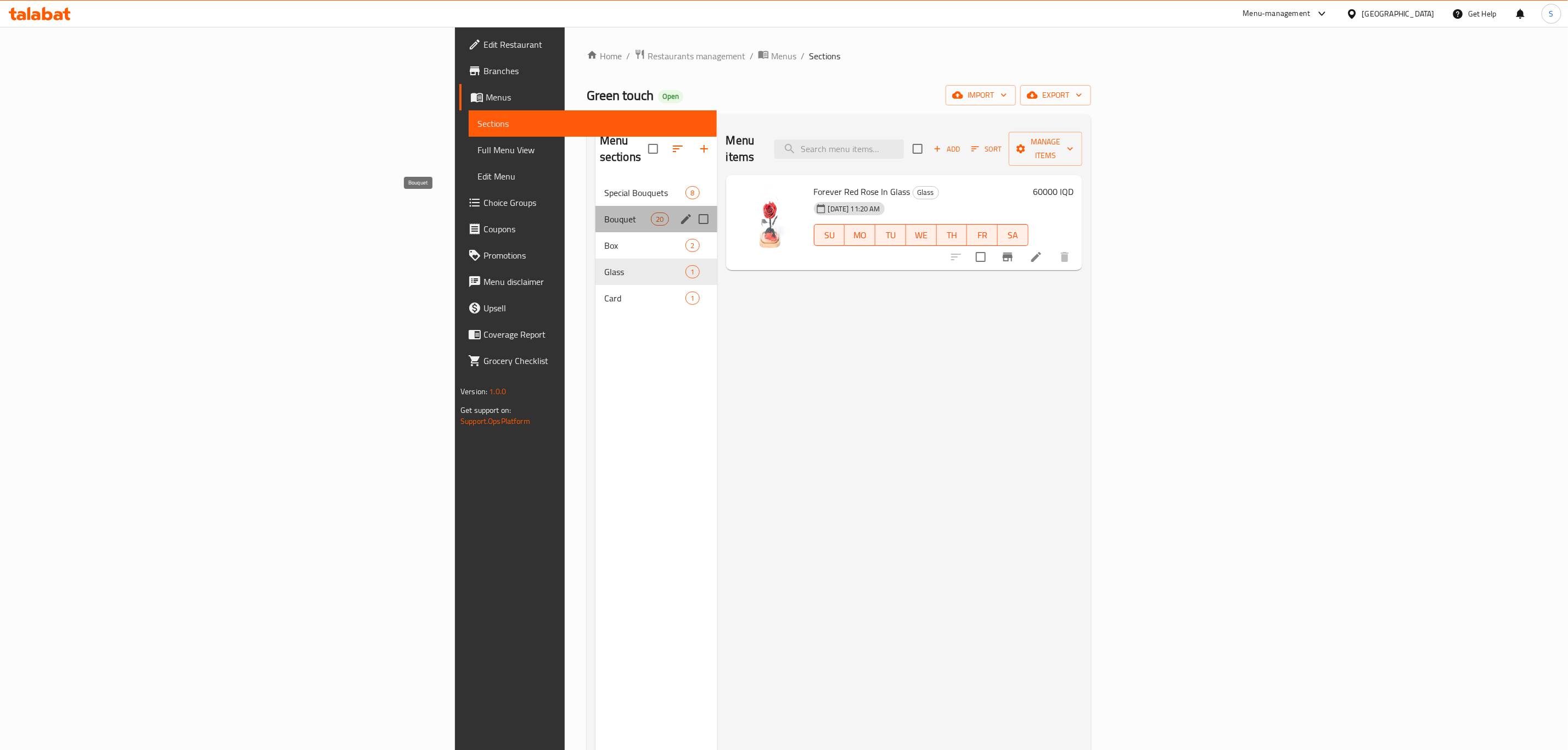
click at [604, 213] on span "Bouquet" at bounding box center [628, 219] width 47 height 14
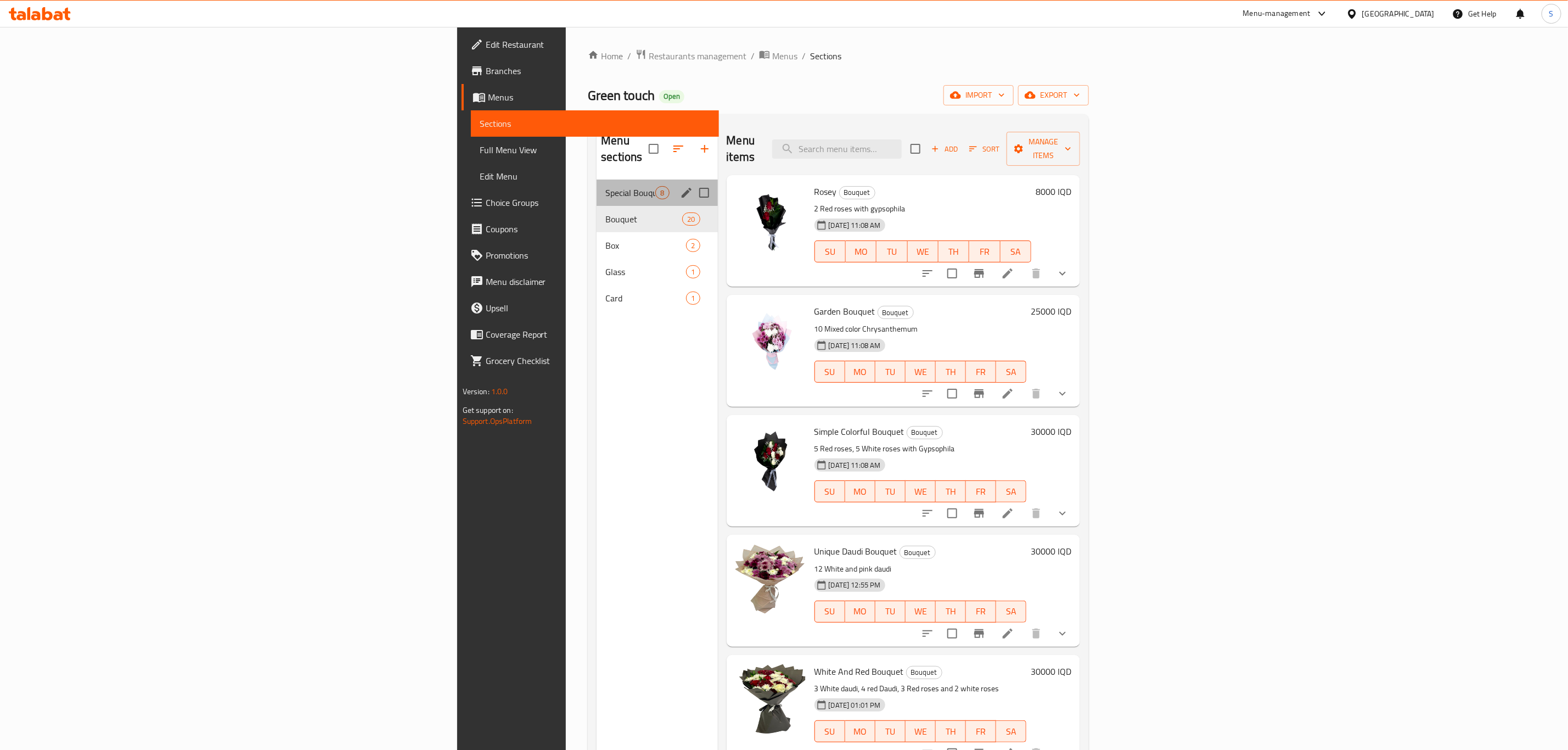
click at [596, 179] on div "Special Bouquets 8" at bounding box center [657, 192] width 121 height 26
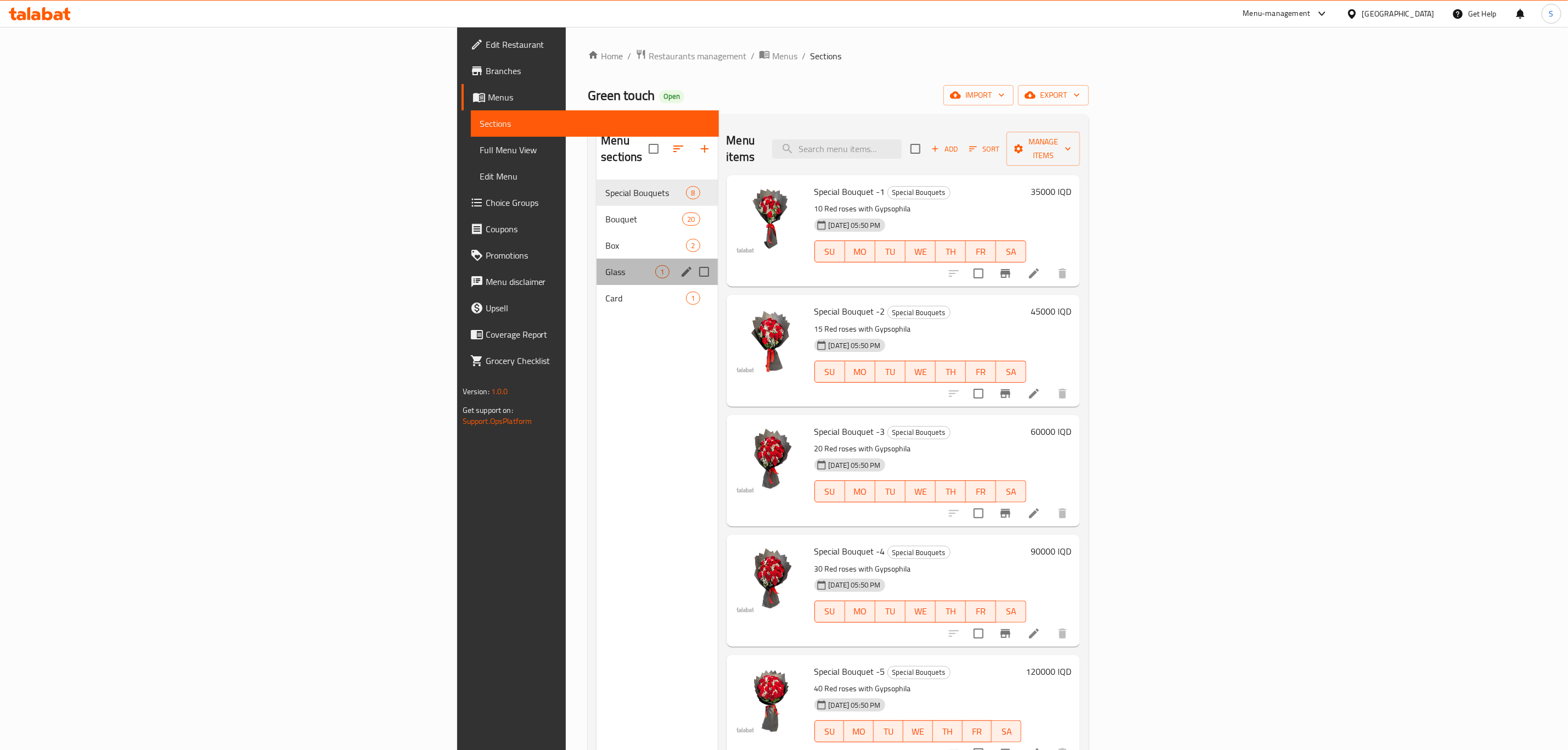
click at [596, 259] on div "Glass 1" at bounding box center [657, 271] width 121 height 26
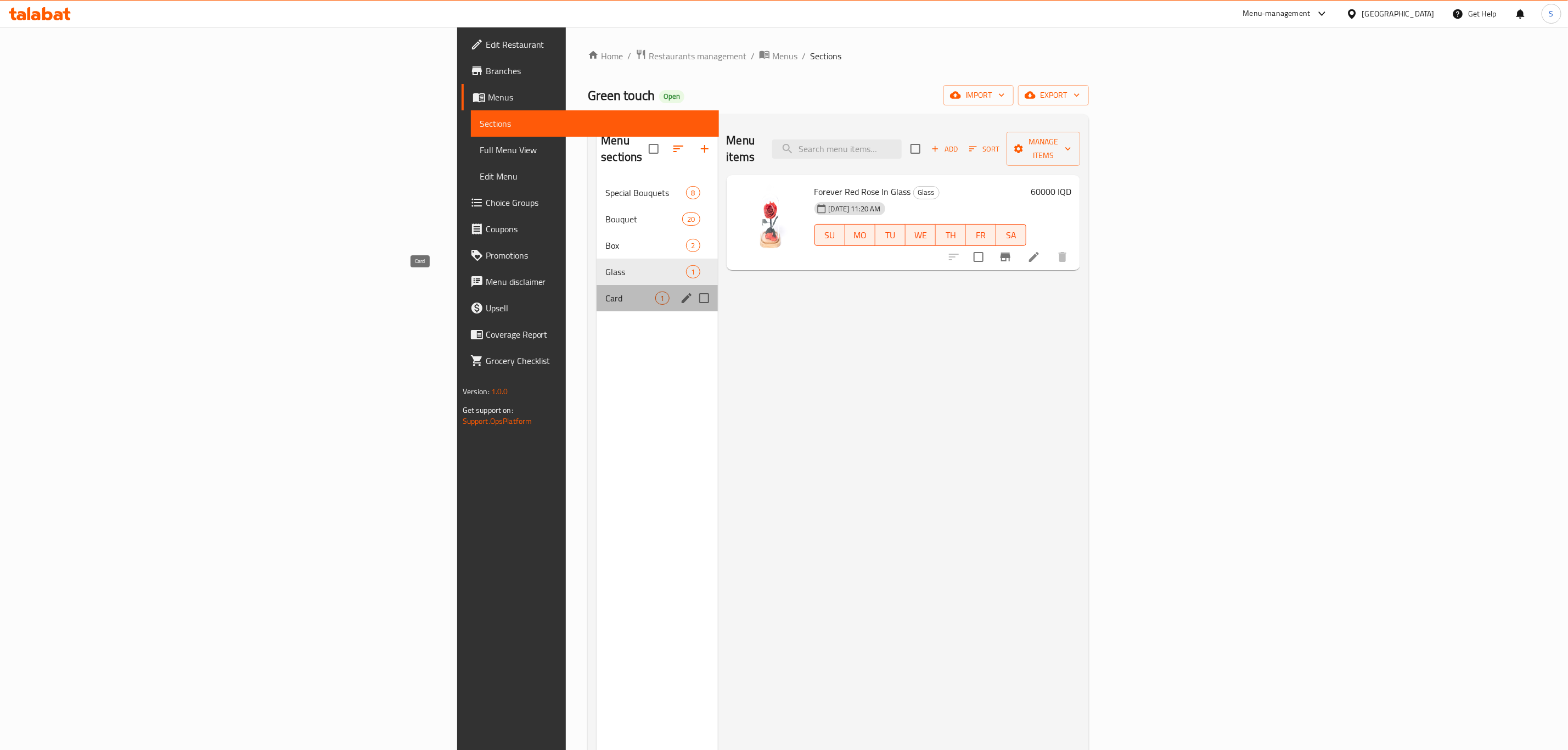
click at [605, 291] on span "Card" at bounding box center [630, 298] width 50 height 14
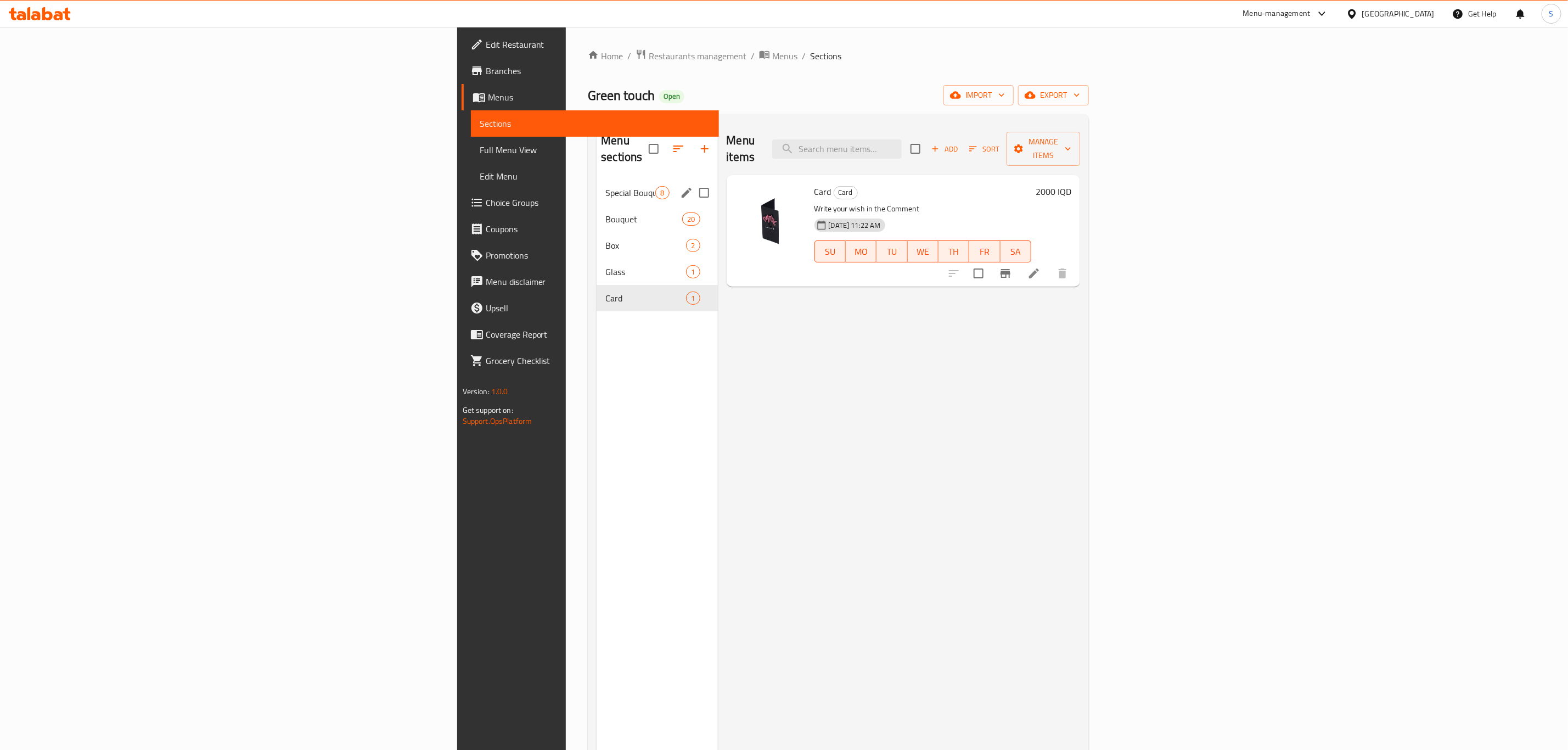
click at [596, 186] on div "Special Bouquets 8" at bounding box center [657, 192] width 121 height 26
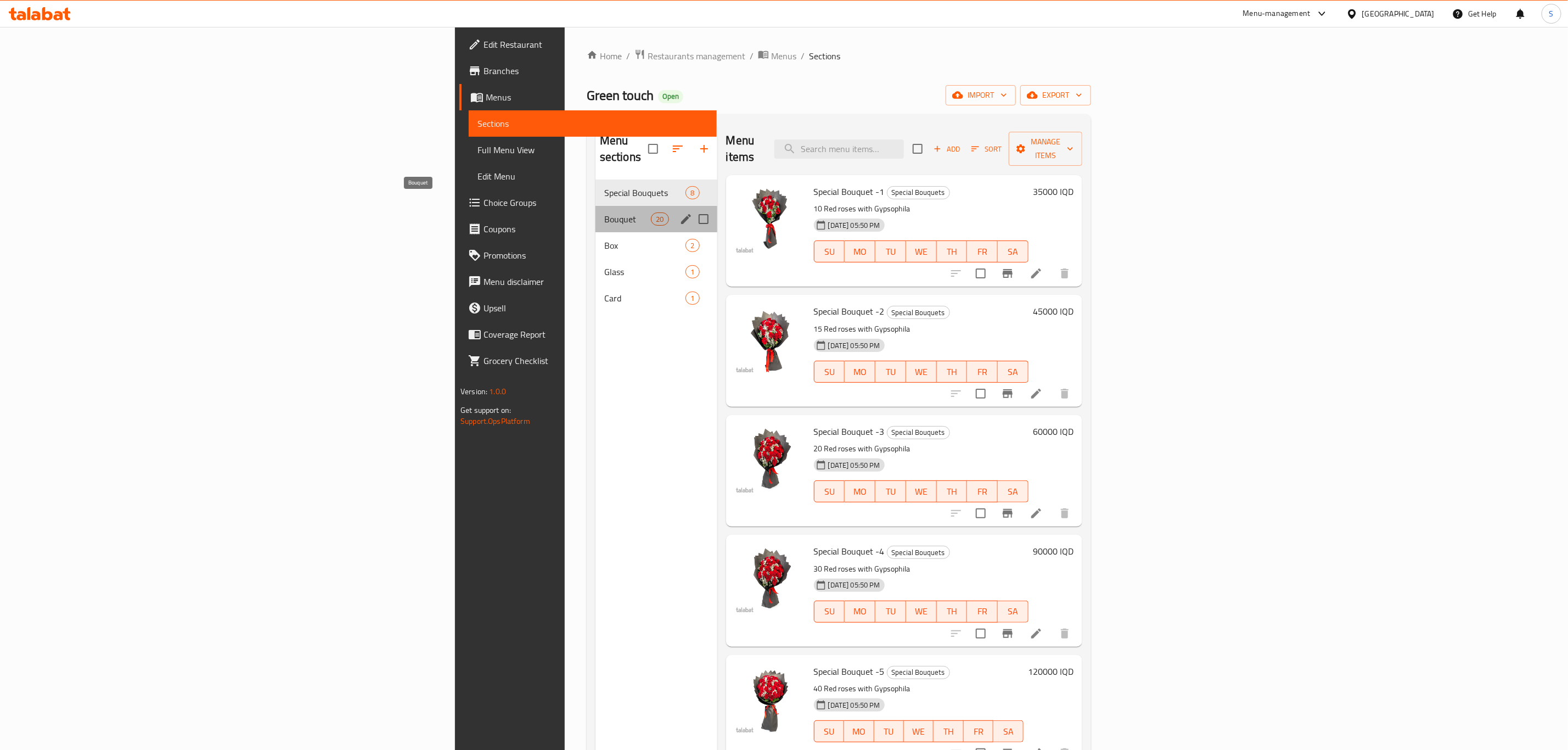
click at [604, 213] on span "Bouquet" at bounding box center [628, 219] width 47 height 14
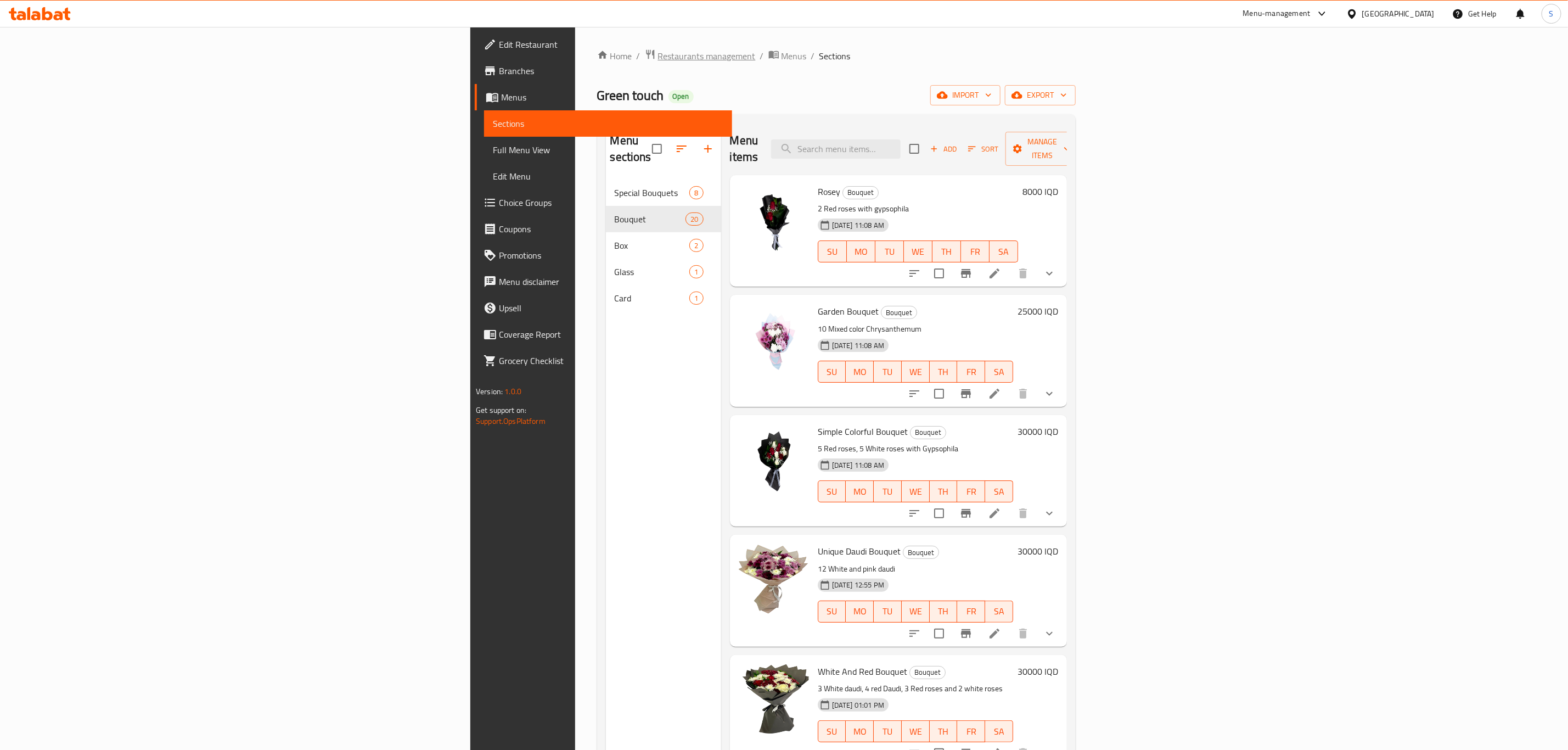
click at [658, 56] on span "Restaurants management" at bounding box center [706, 56] width 98 height 14
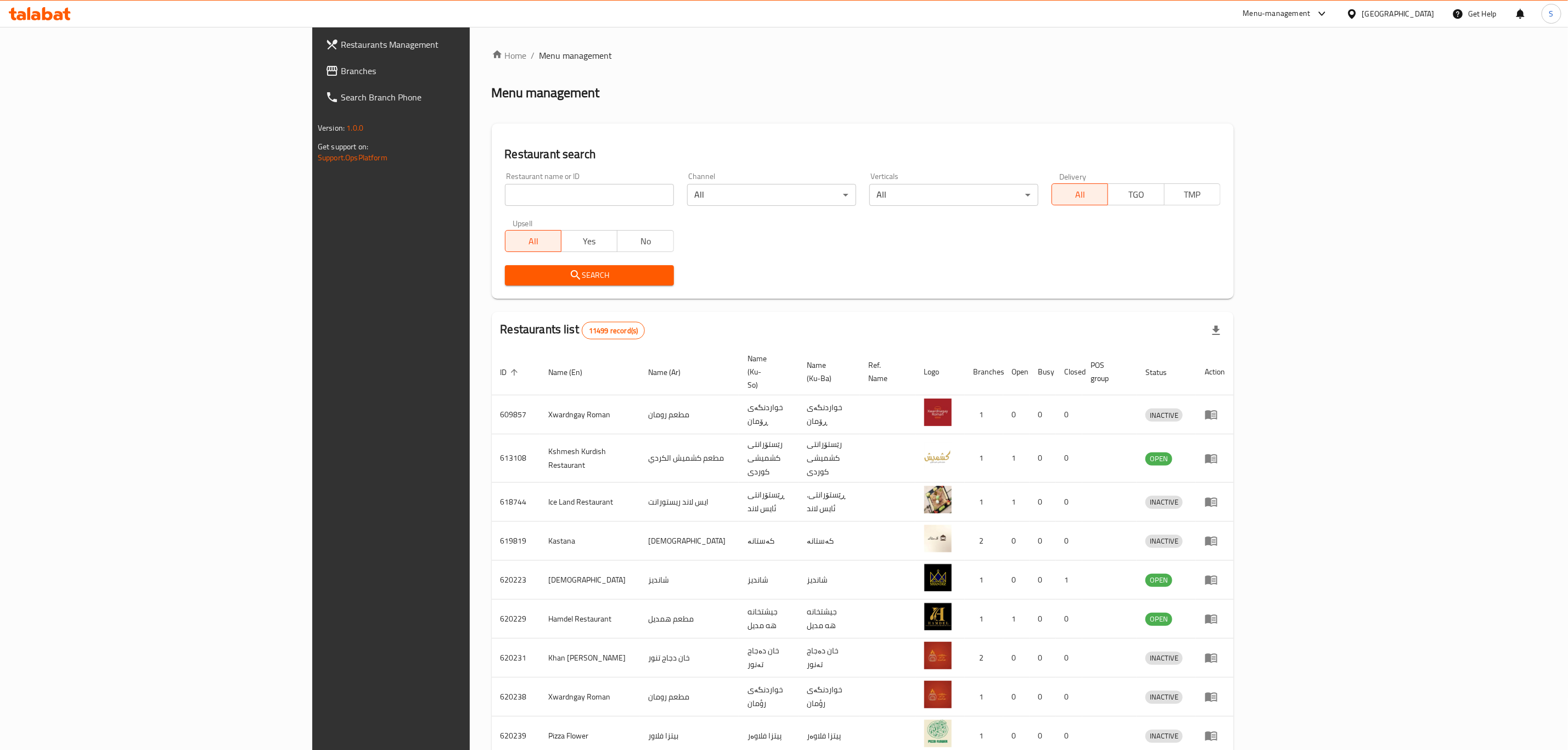
click at [505, 197] on input "search" at bounding box center [589, 195] width 169 height 22
type input "f"
type input "green touch"
click at [514, 277] on span "Search" at bounding box center [589, 275] width 151 height 14
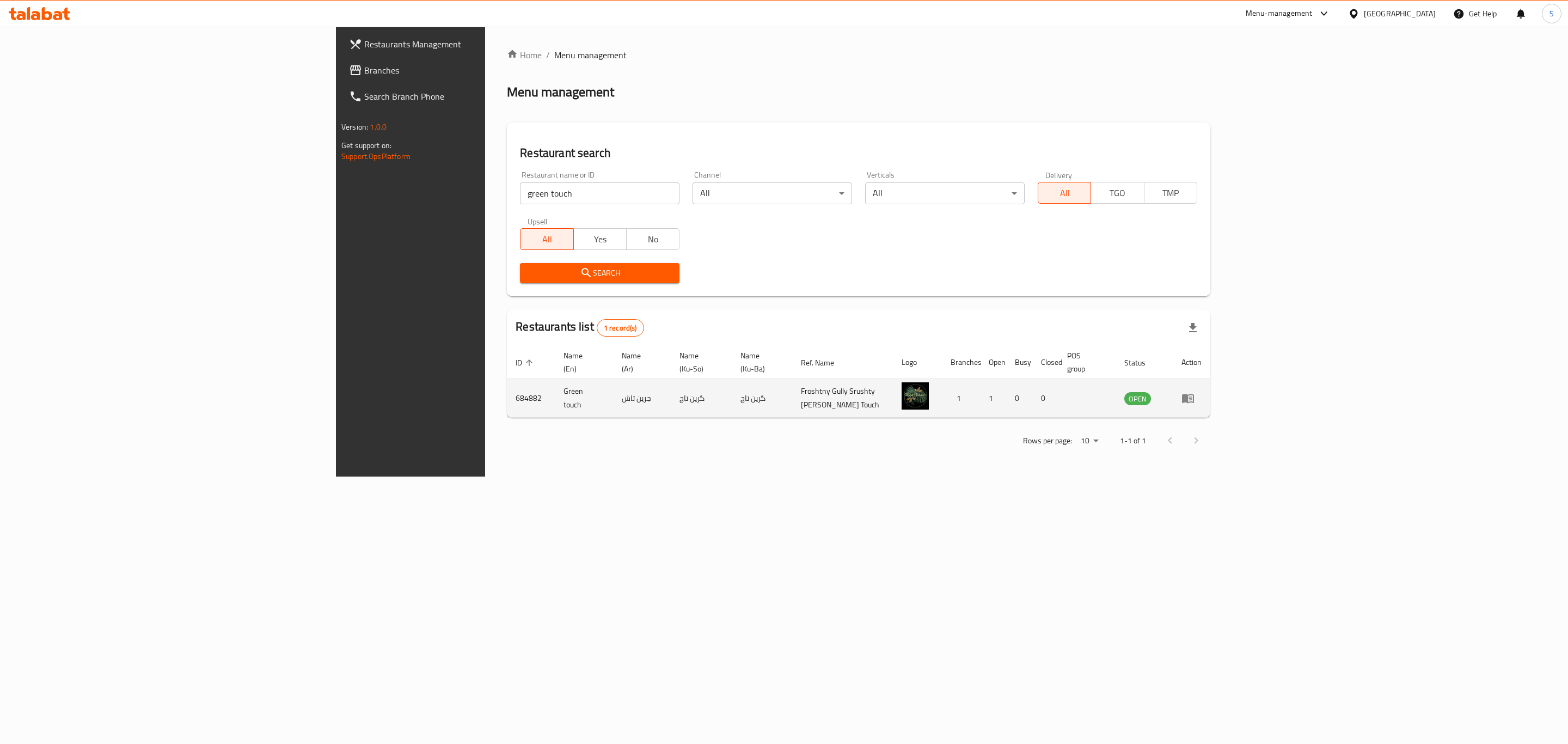
click at [507, 381] on td "684882" at bounding box center [531, 398] width 48 height 39
copy td "684882"
click at [1194, 394] on icon "enhanced table" at bounding box center [1187, 399] width 12 height 9
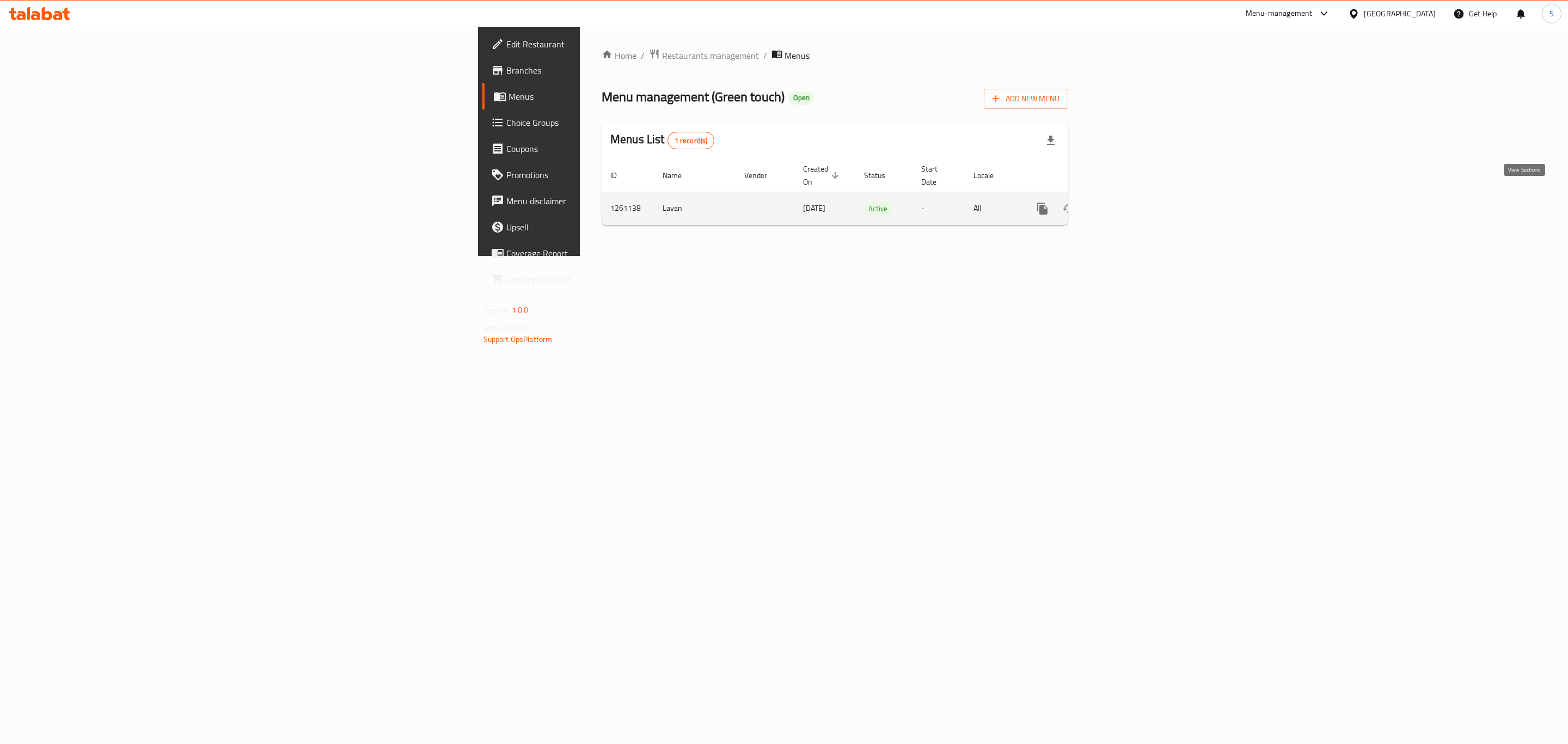
click at [1128, 202] on icon "enhanced table" at bounding box center [1121, 209] width 13 height 13
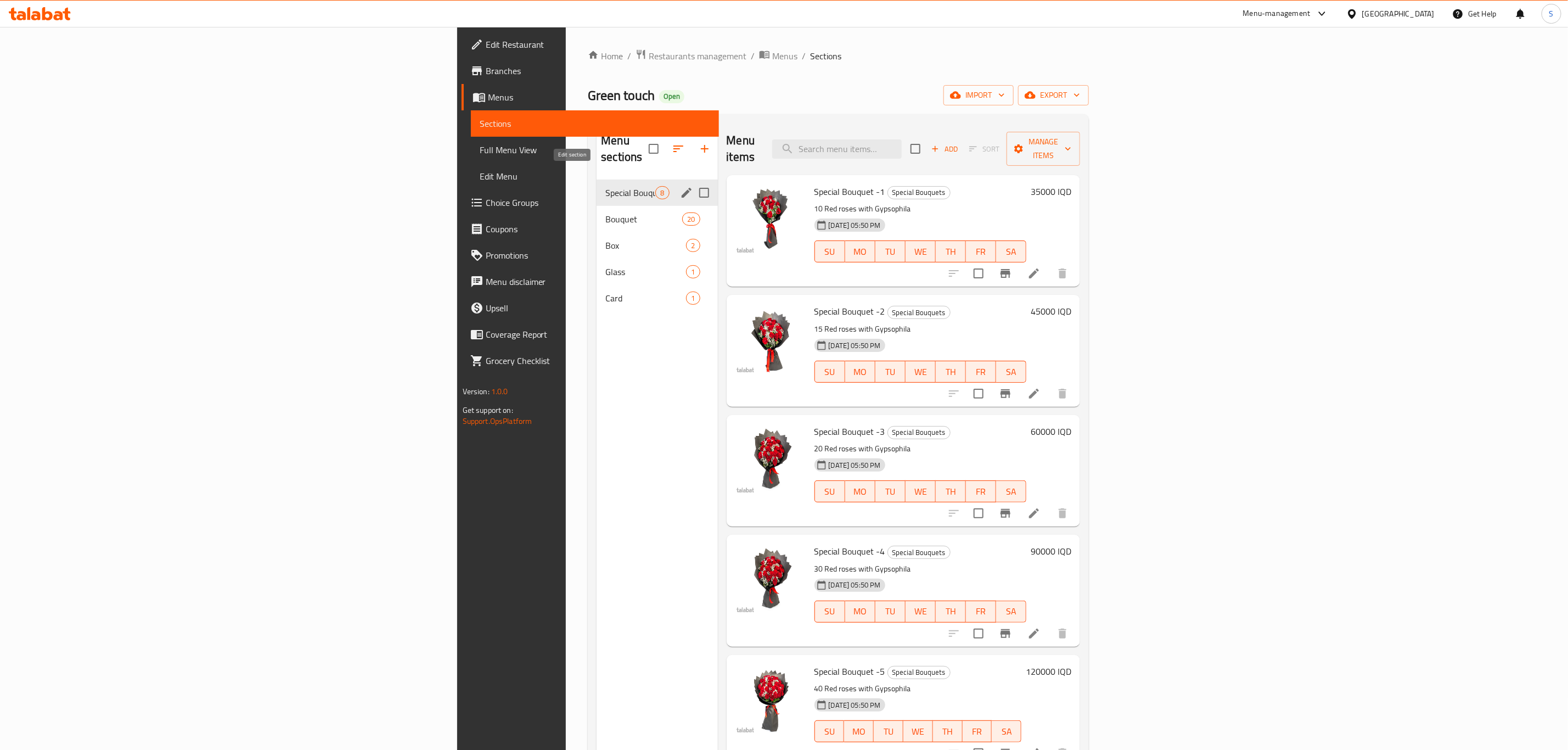
click at [682, 188] on icon "edit" at bounding box center [686, 193] width 10 height 10
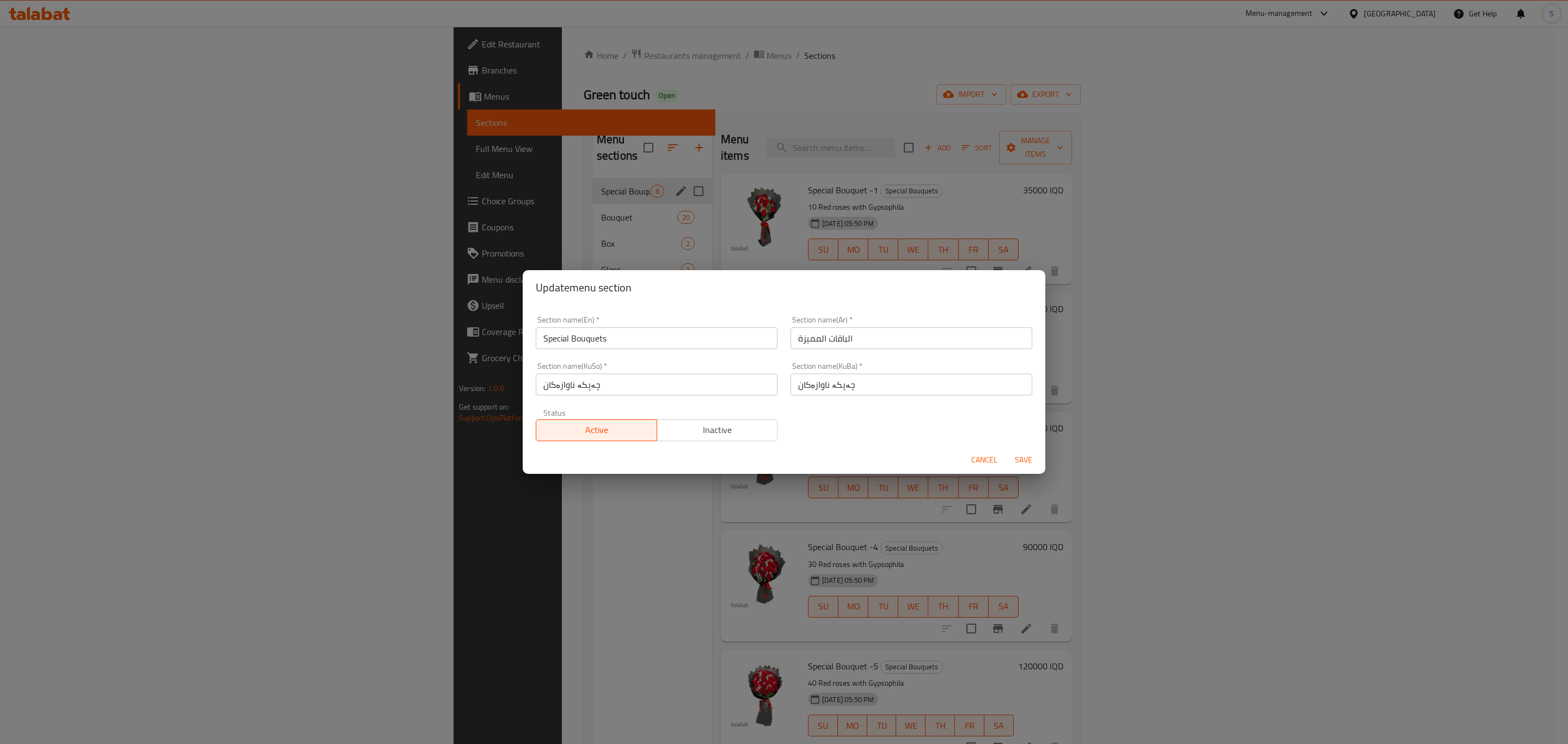
click at [566, 337] on input "Special Bouquets" at bounding box center [656, 338] width 242 height 22
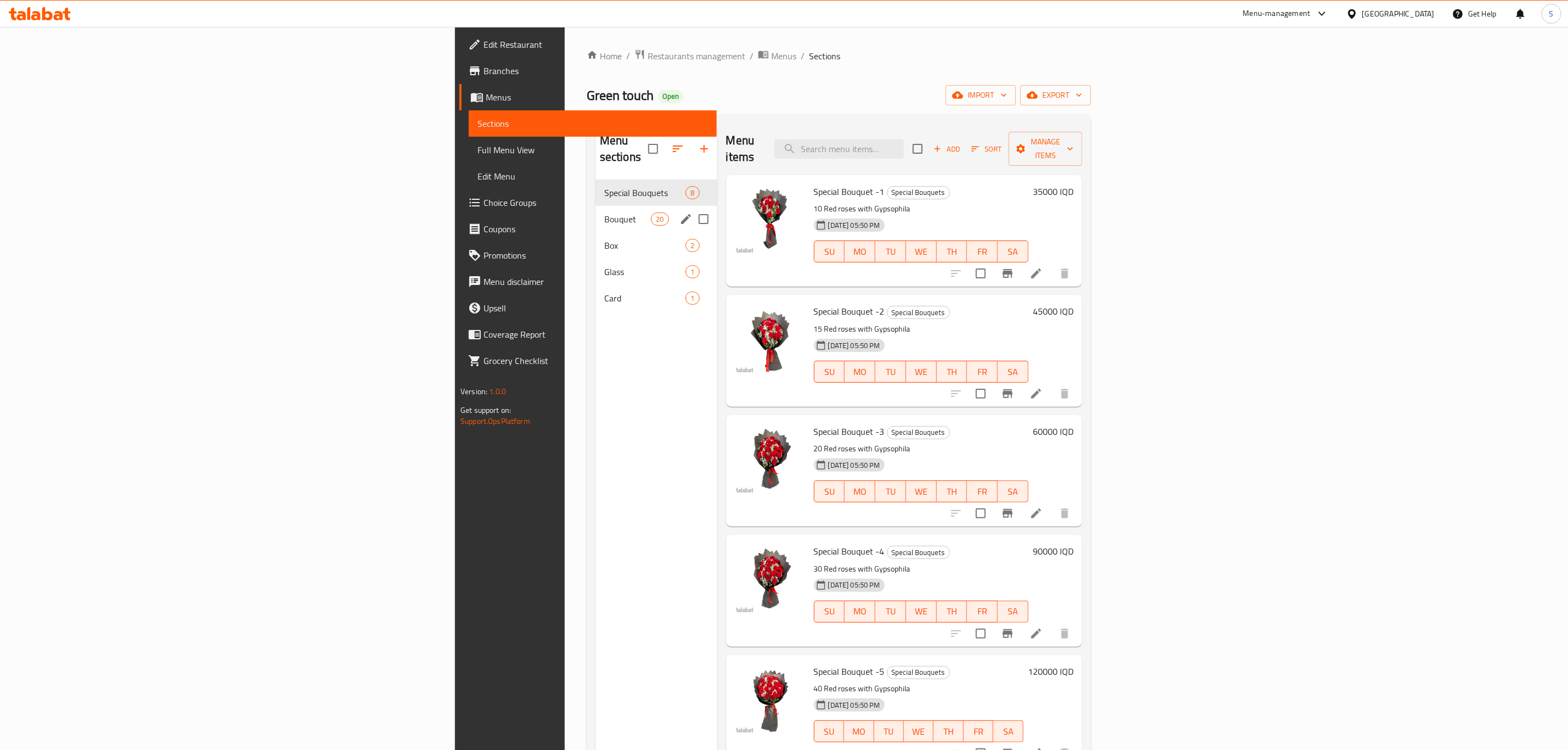
click at [596, 215] on div "Bouquet 20" at bounding box center [656, 218] width 122 height 26
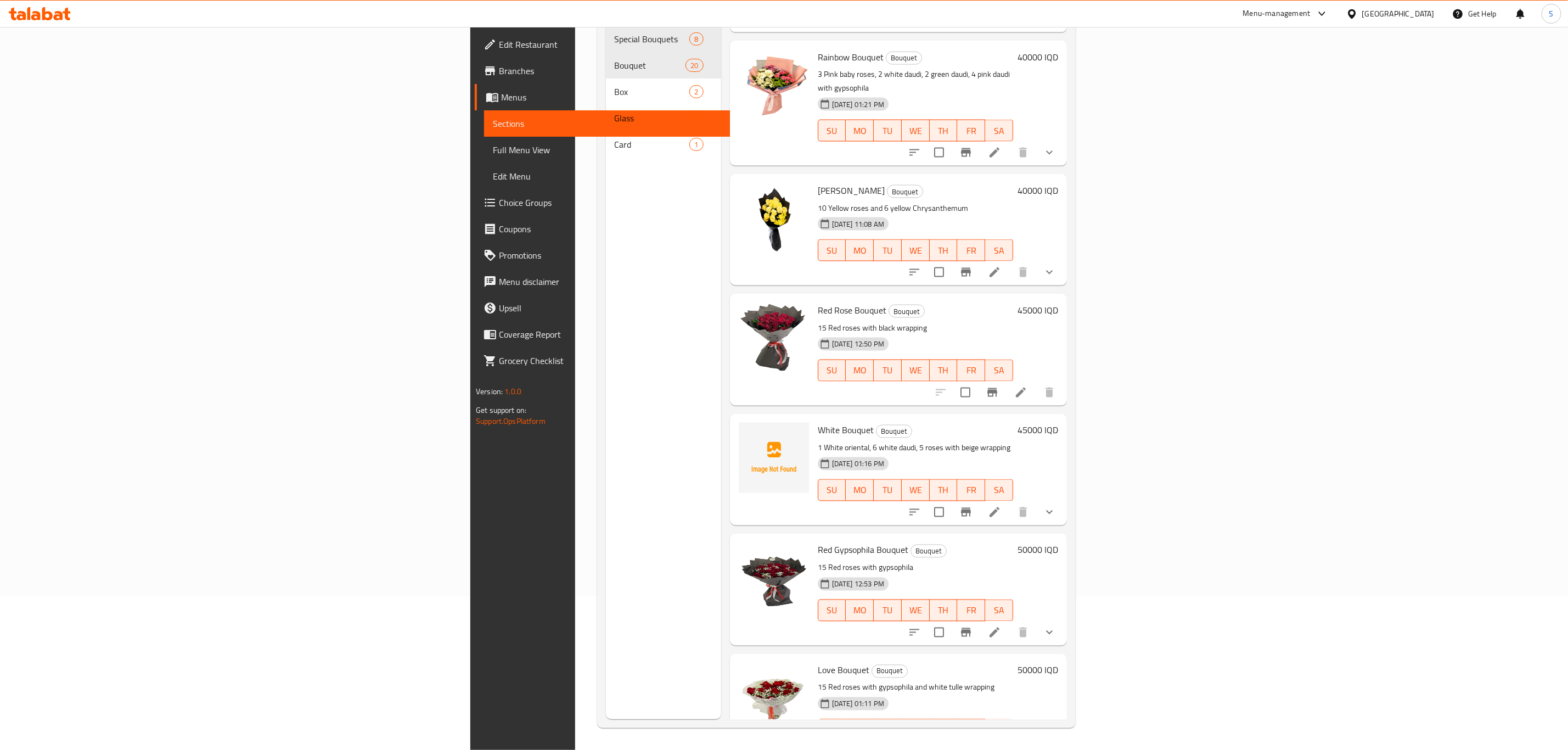
scroll to position [1164, 0]
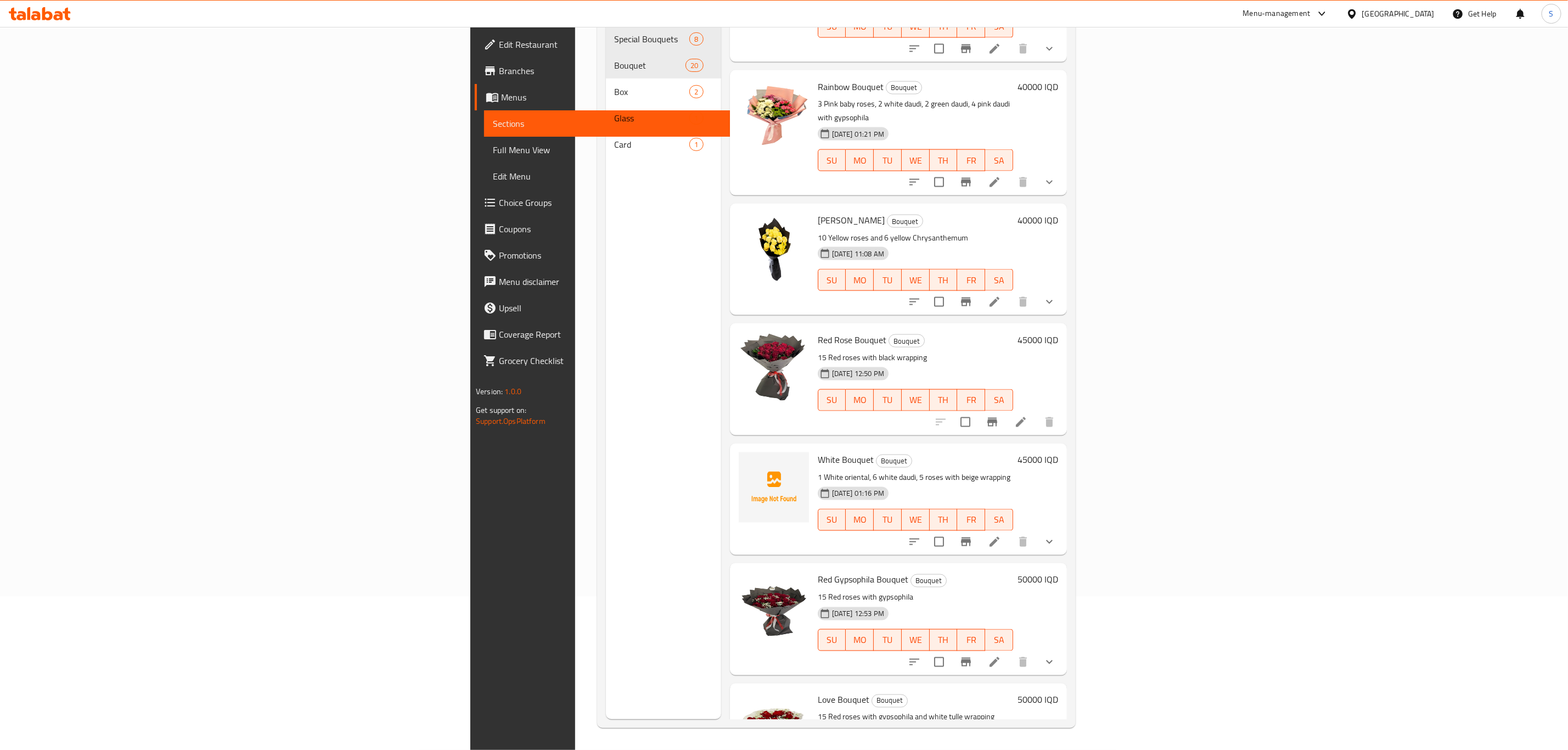
click at [818, 331] on span "Red Rose Bouquet" at bounding box center [852, 339] width 68 height 17
copy h6 "Red Rose Bouquet"
click at [818, 572] on span "Red Gypsophila Bouquet" at bounding box center [863, 580] width 91 height 17
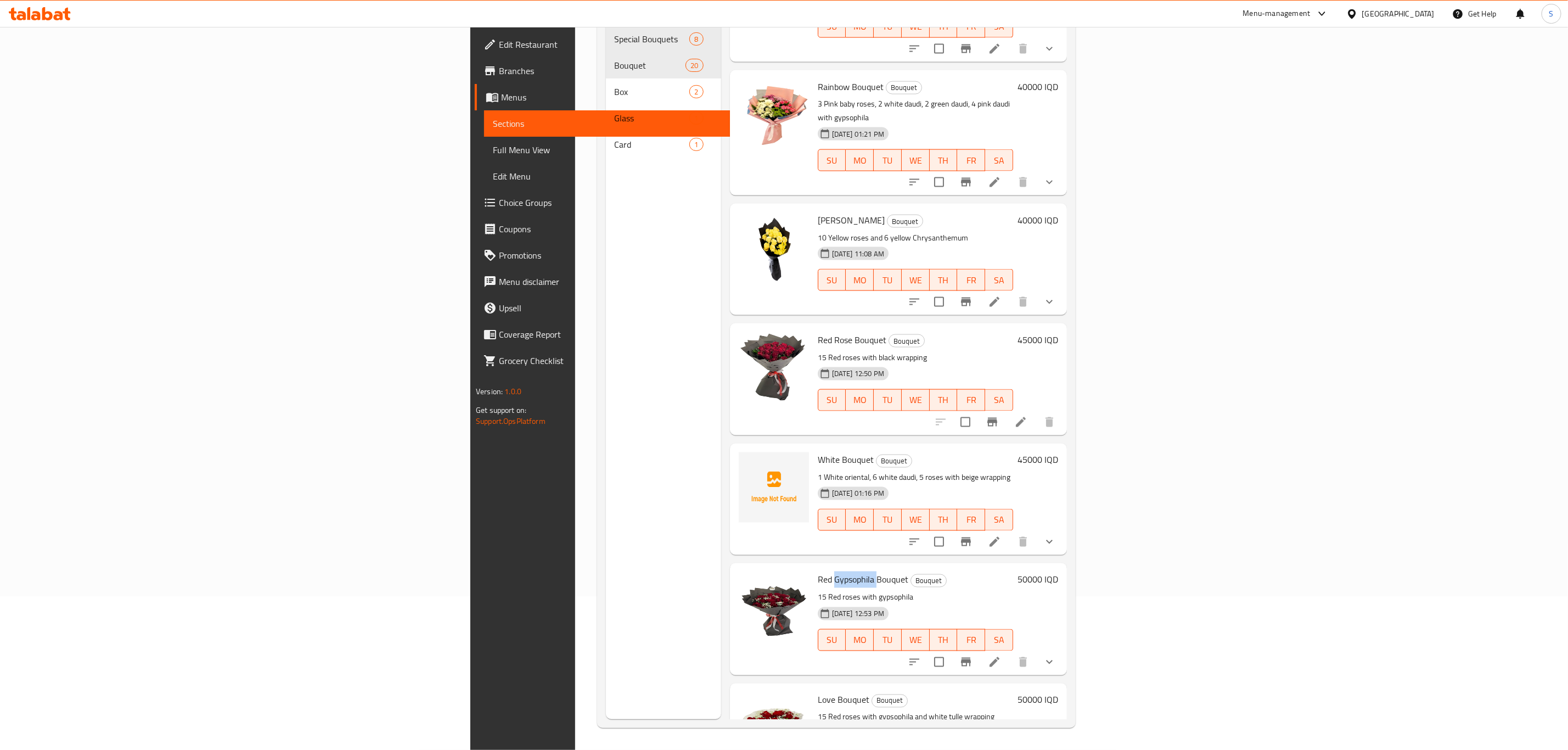
click at [818, 572] on span "Red Gypsophila Bouquet" at bounding box center [863, 580] width 91 height 17
copy h6 "Red Gypsophila Bouquet"
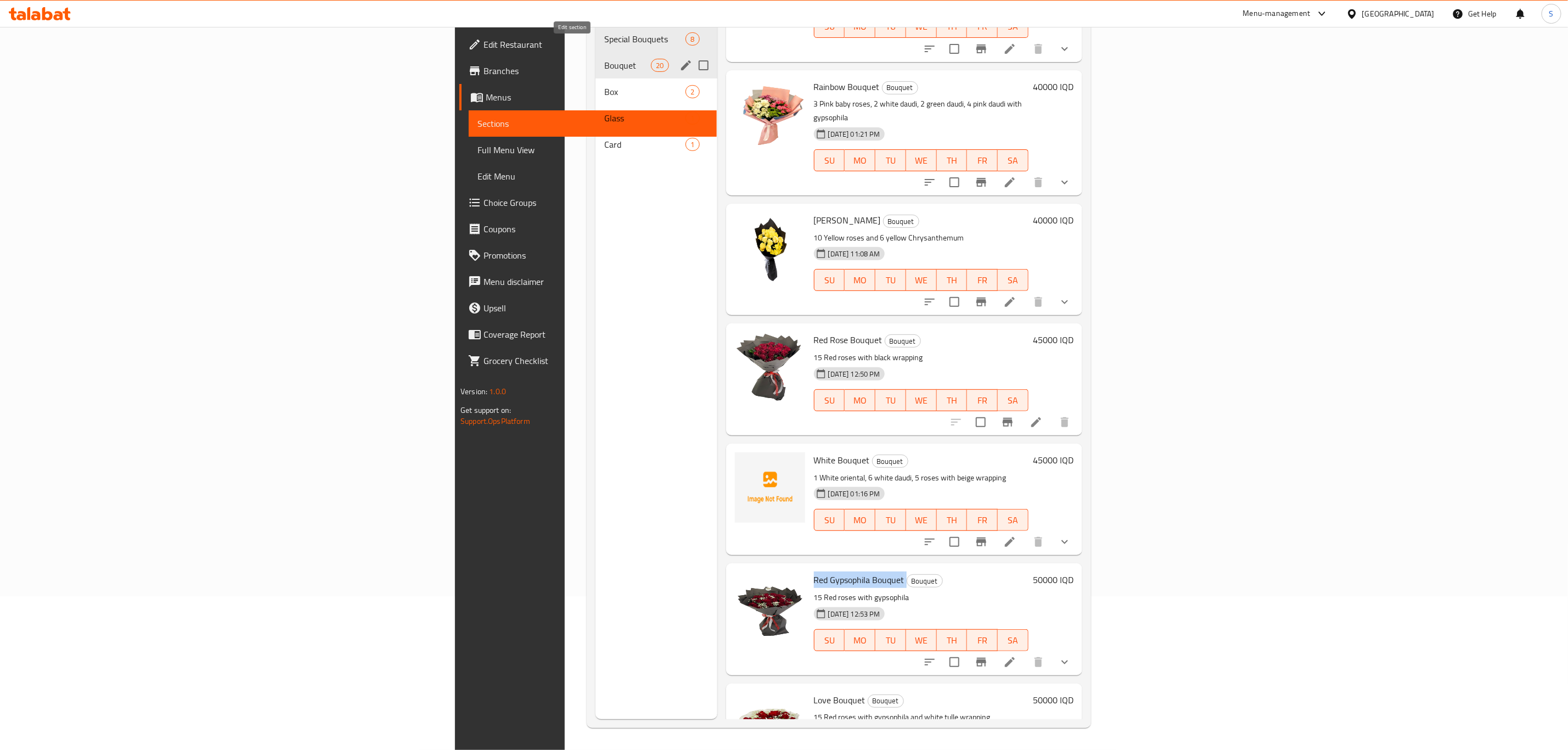
click at [679, 59] on icon "edit" at bounding box center [686, 65] width 14 height 14
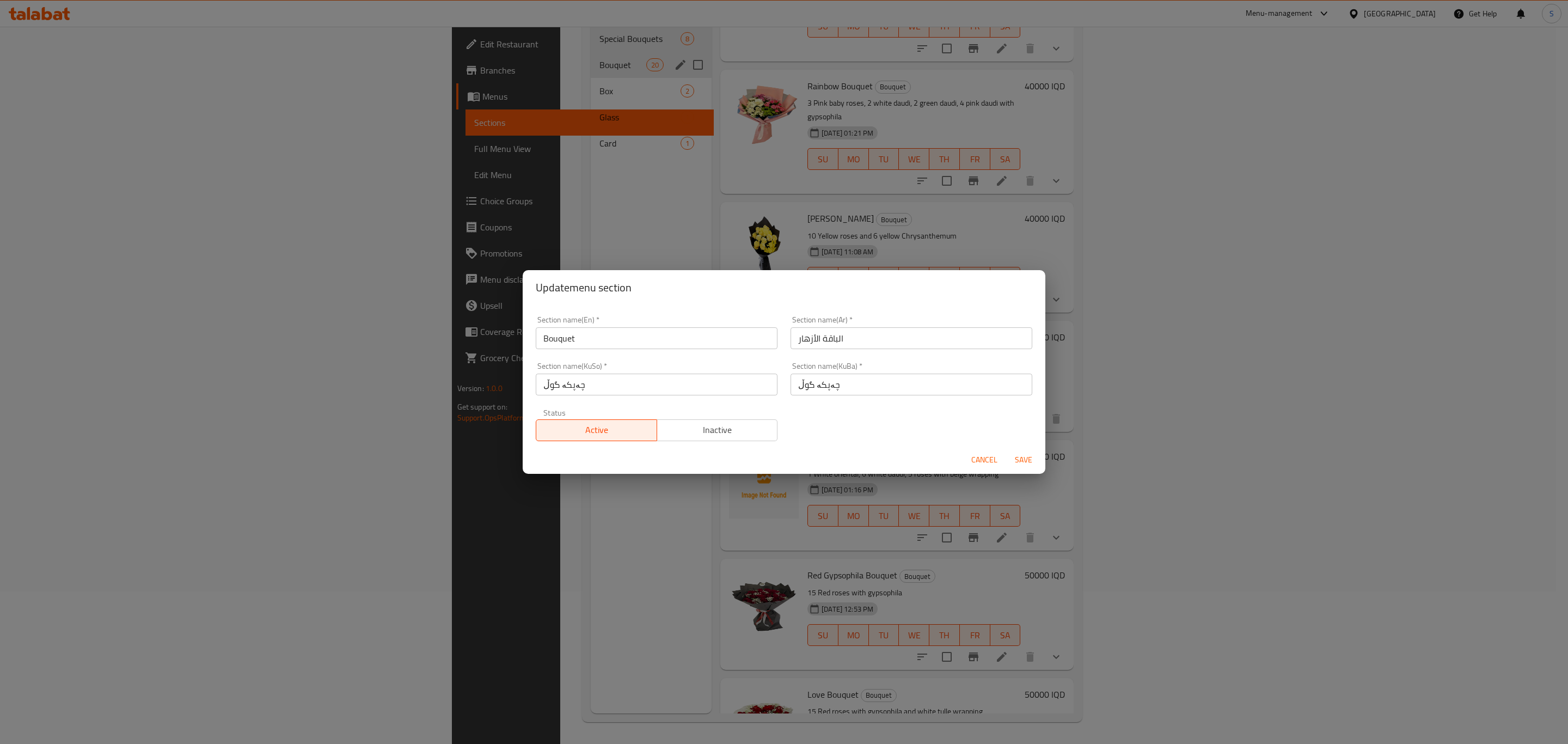
click at [550, 344] on input "Bouquet" at bounding box center [656, 338] width 242 height 22
